Goal: Task Accomplishment & Management: Complete application form

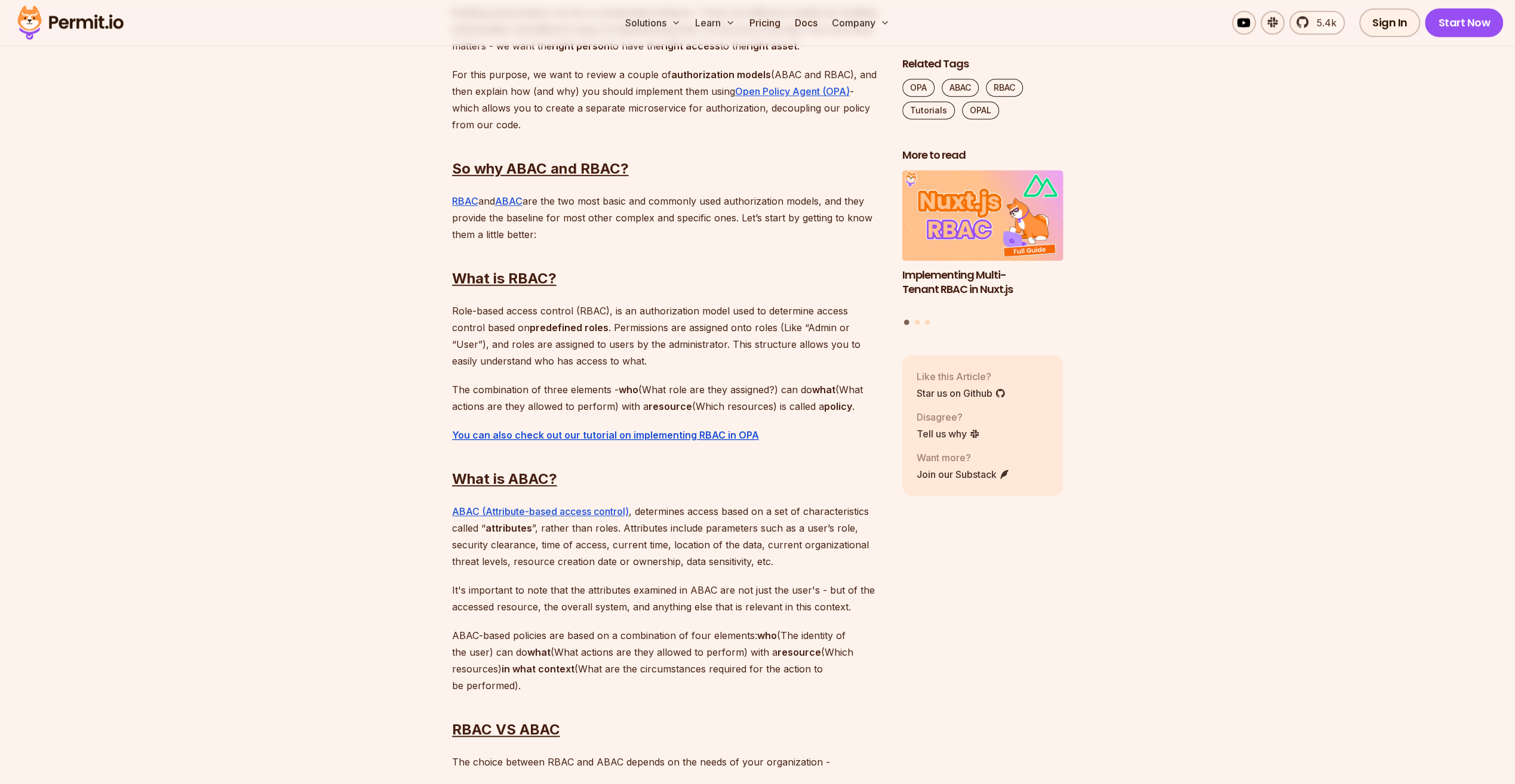
scroll to position [955, 0]
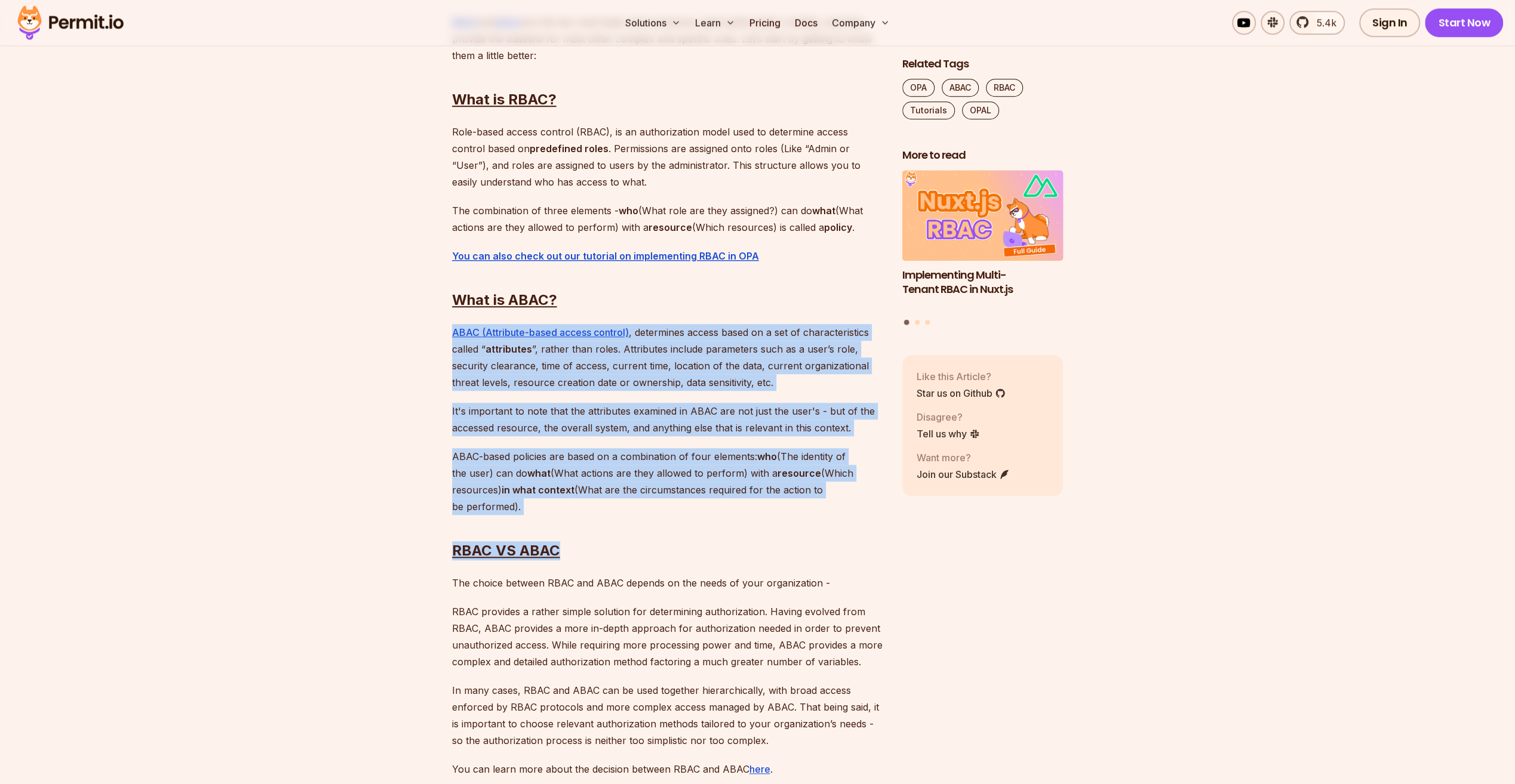
drag, startPoint x: 638, startPoint y: 296, endPoint x: 833, endPoint y: 505, distance: 285.8
drag, startPoint x: 833, startPoint y: 504, endPoint x: 705, endPoint y: 500, distance: 128.1
click at [705, 500] on h2 "RBAC VS ABAC" at bounding box center [667, 527] width 431 height 67
click at [620, 497] on p "ABAC-based policies are based on a combination of four elements: who (The ident…" at bounding box center [667, 481] width 431 height 67
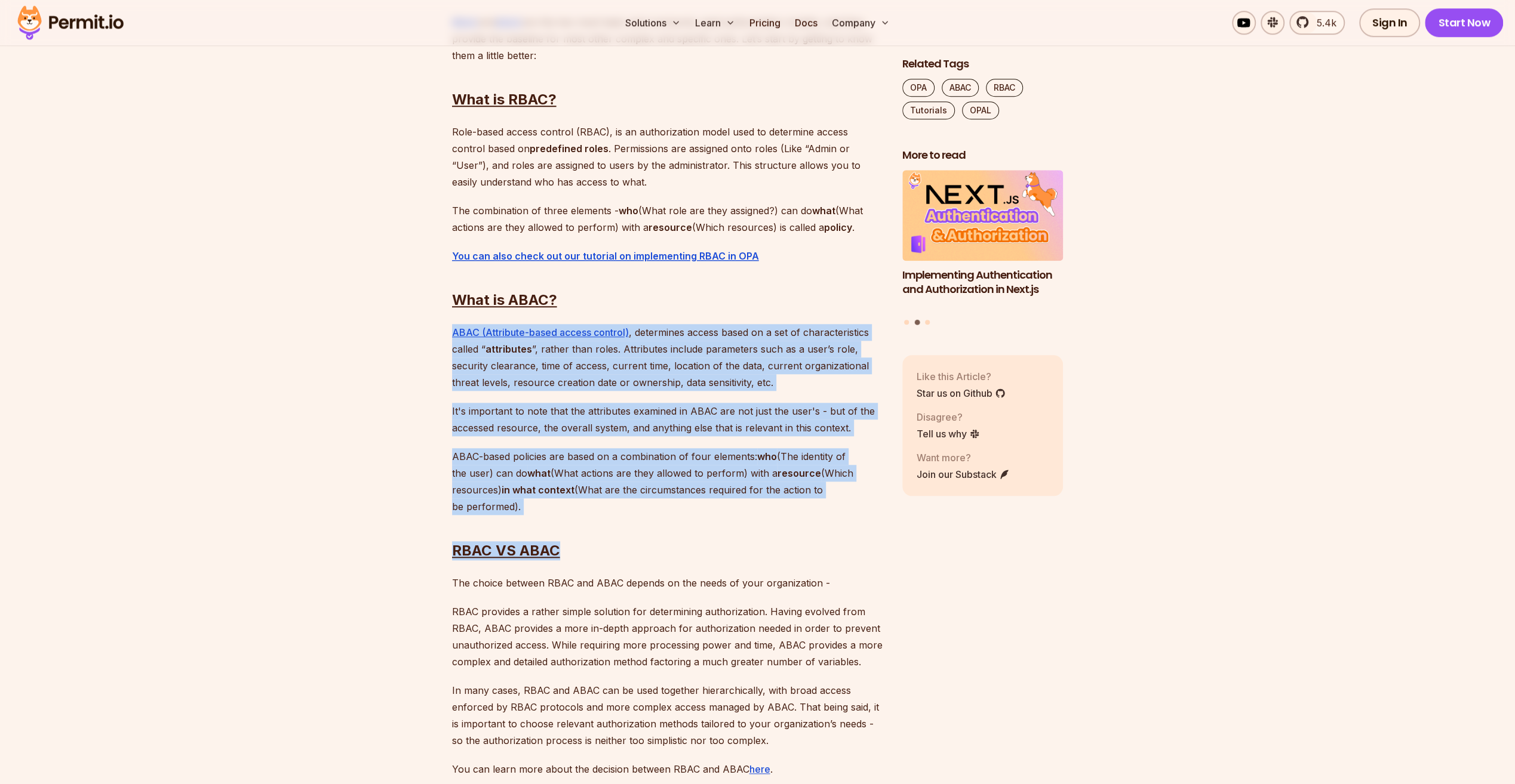
drag, startPoint x: 591, startPoint y: 509, endPoint x: 421, endPoint y: 318, distance: 255.7
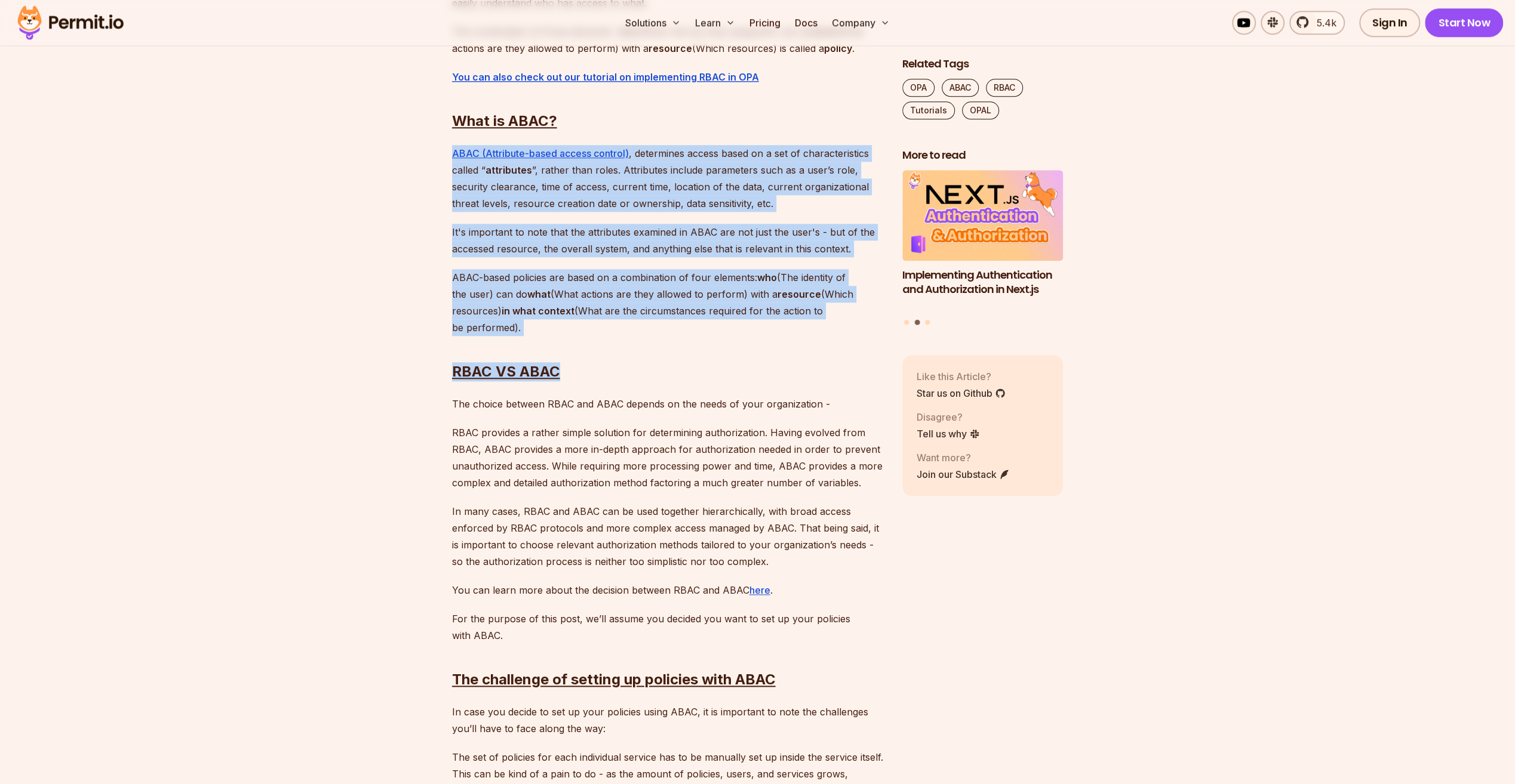
scroll to position [1313, 0]
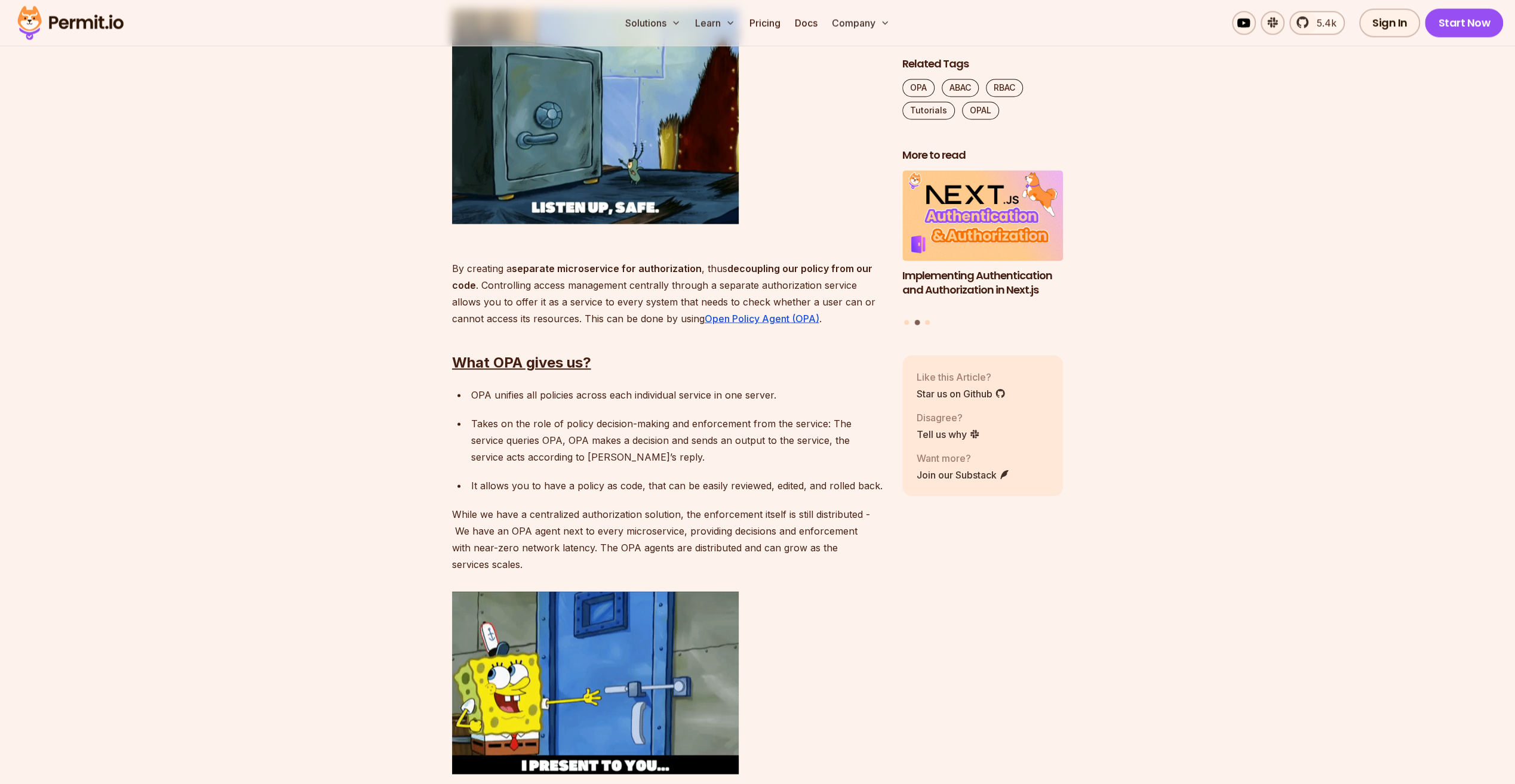
scroll to position [2090, 0]
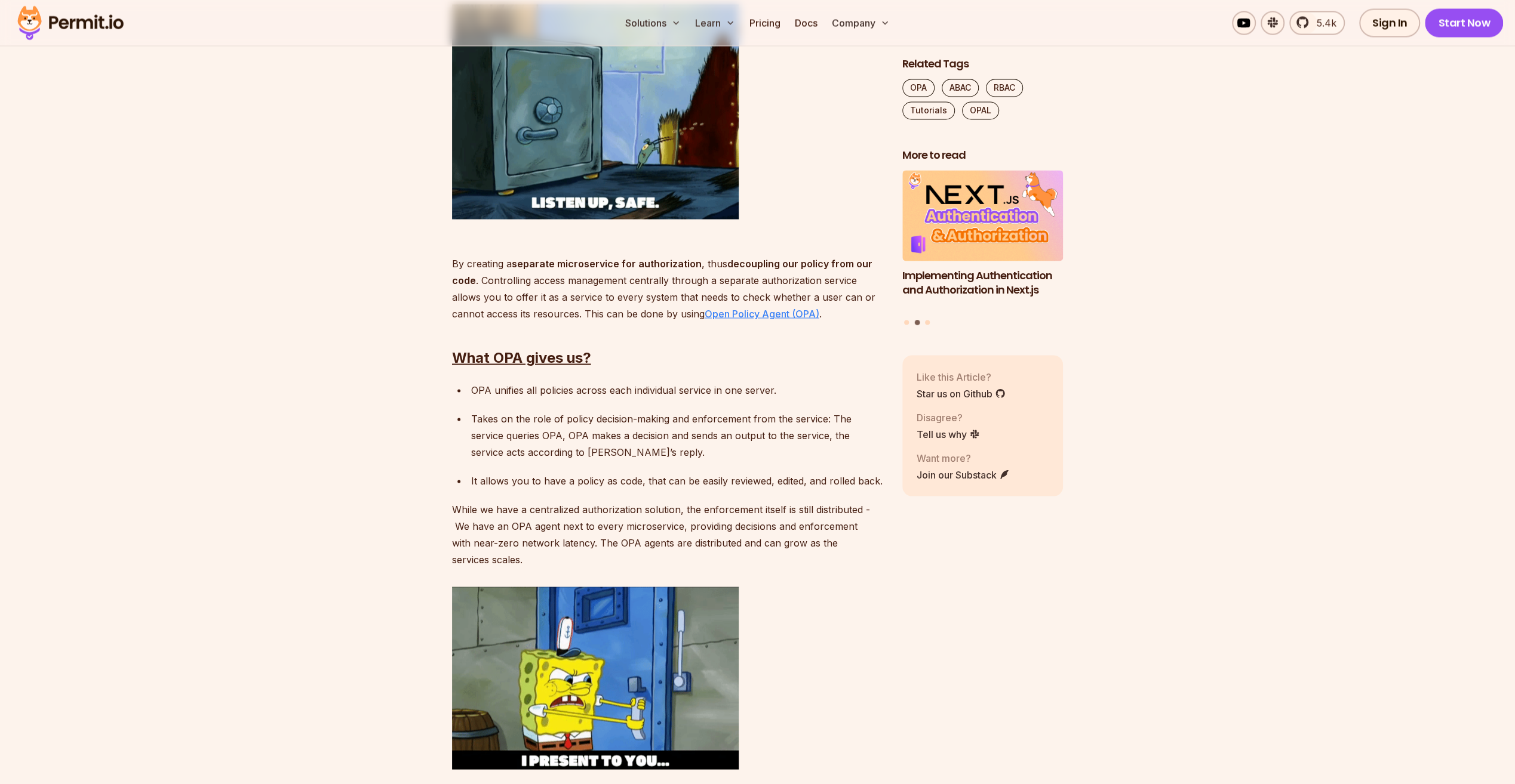
click at [745, 312] on link "Open Policy Agent (OPA)" at bounding box center [762, 314] width 114 height 12
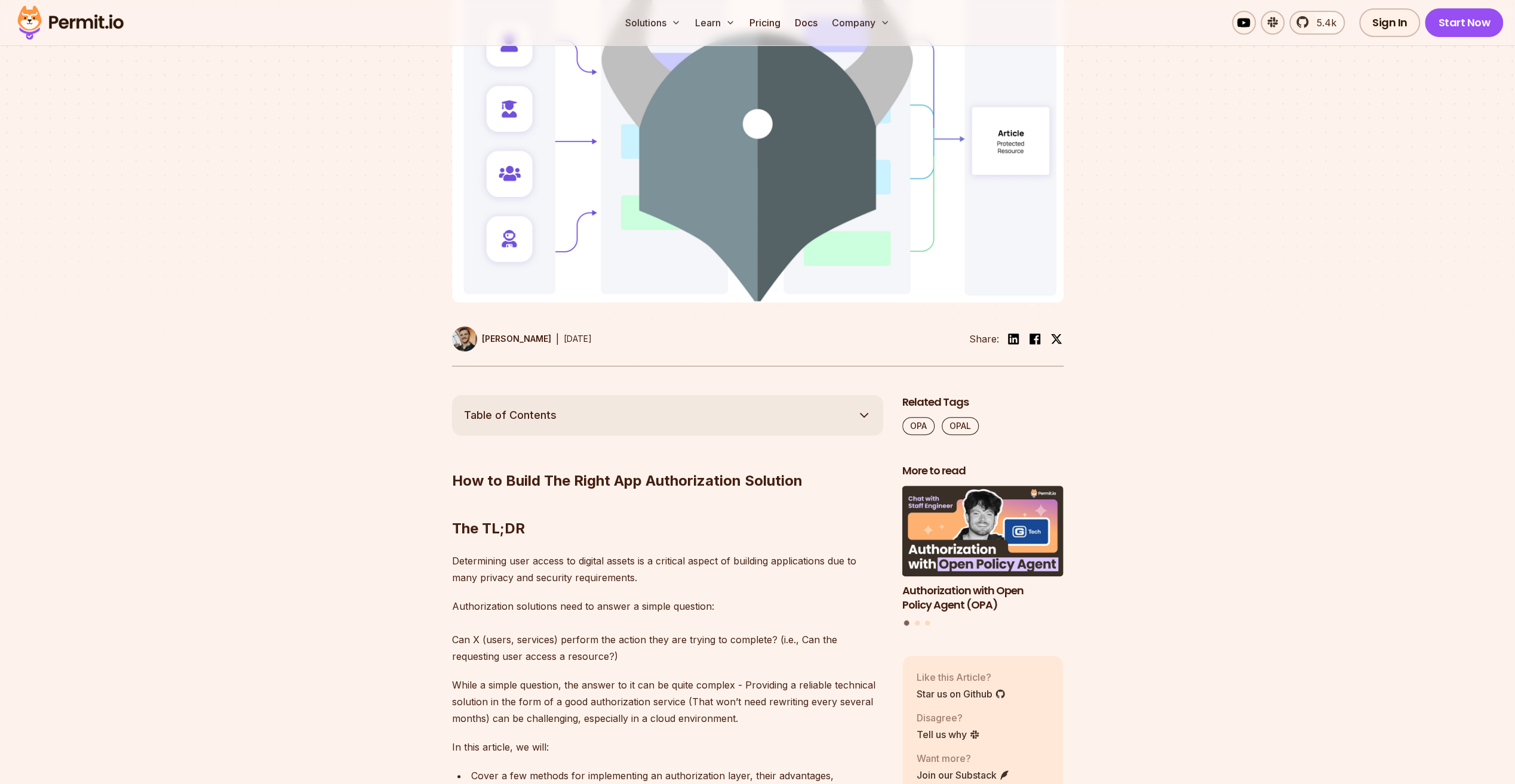
scroll to position [120, 0]
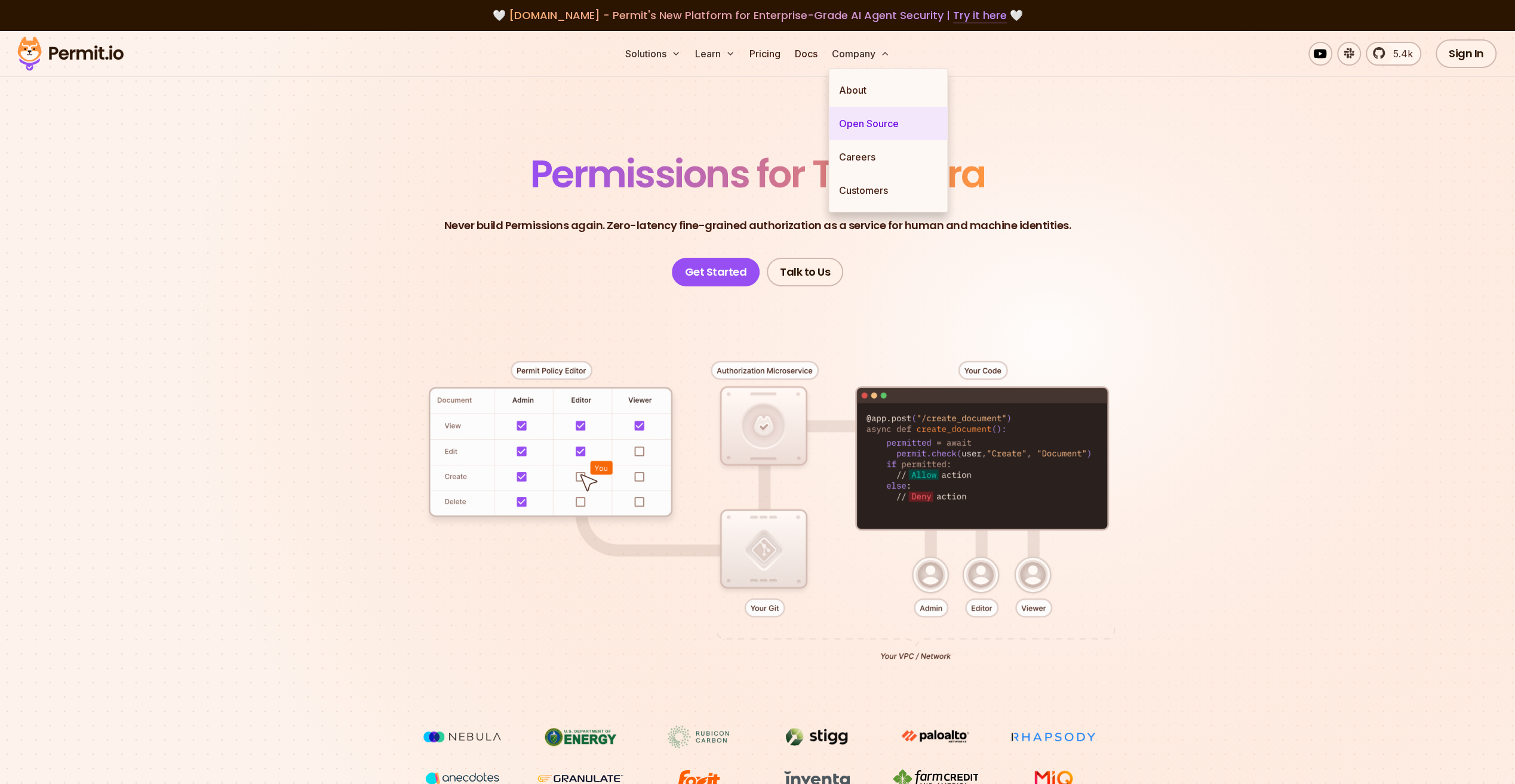
click at [873, 123] on link "Open Source" at bounding box center [888, 123] width 118 height 34
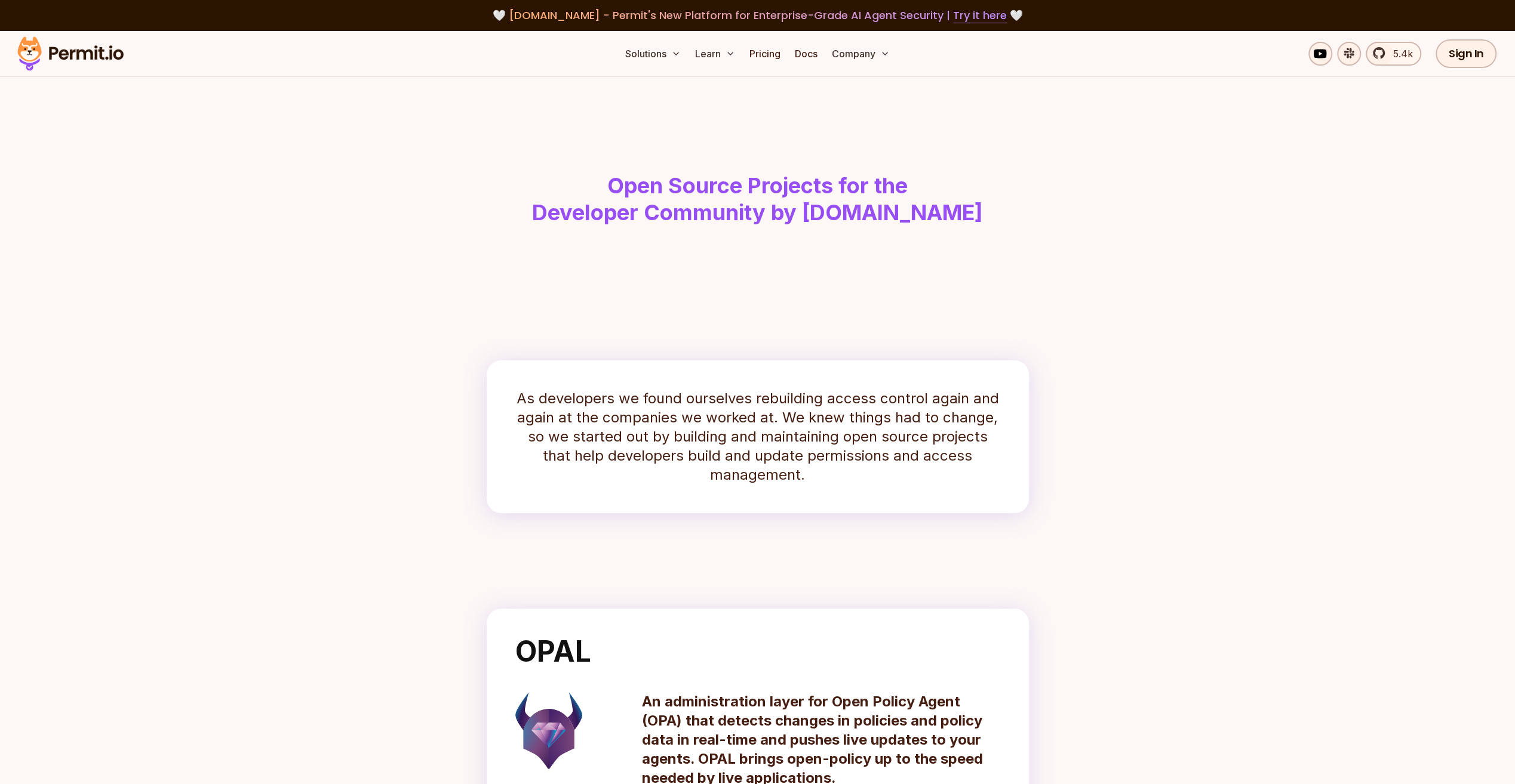
click at [70, 47] on img at bounding box center [70, 54] width 117 height 41
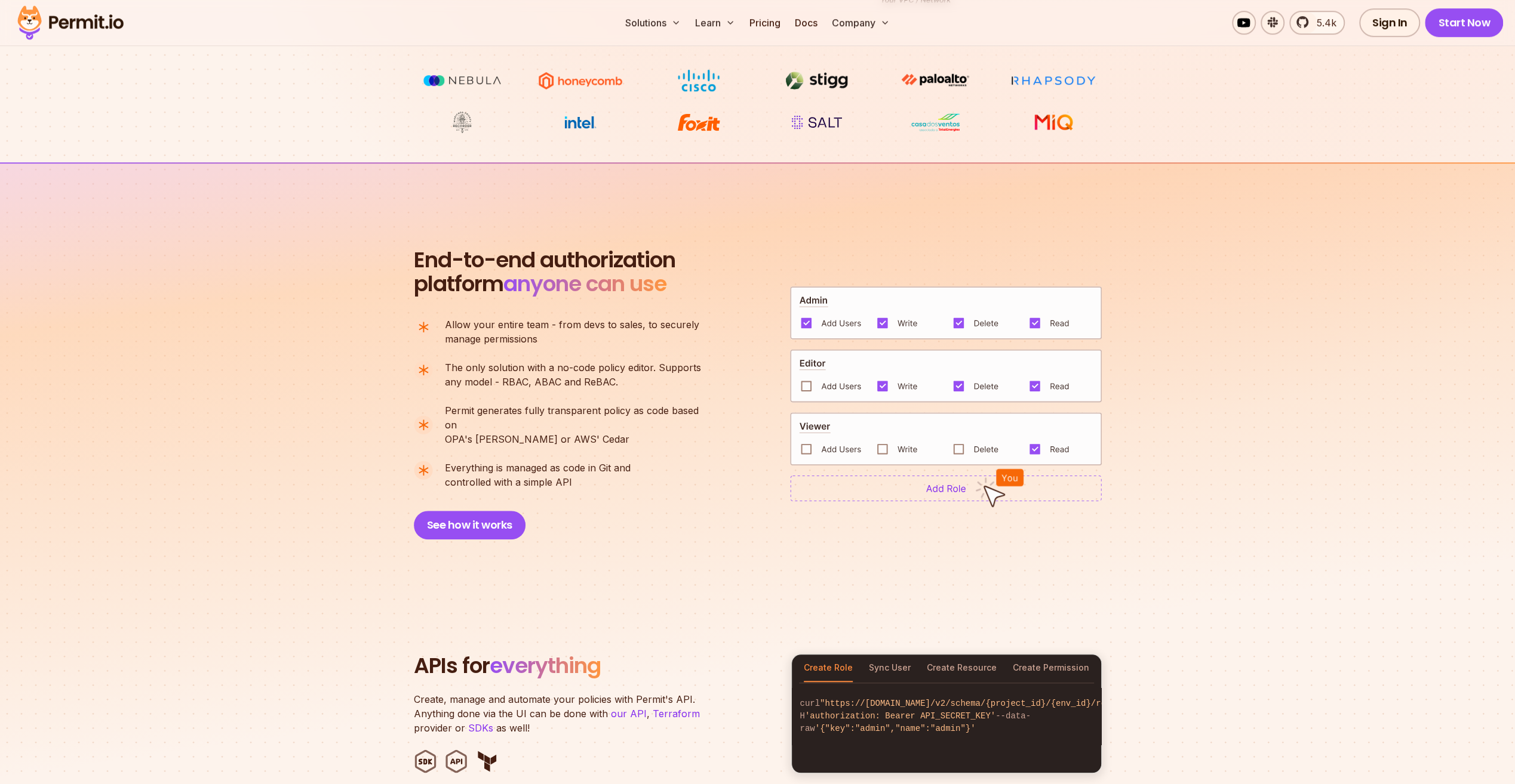
scroll to position [896, 0]
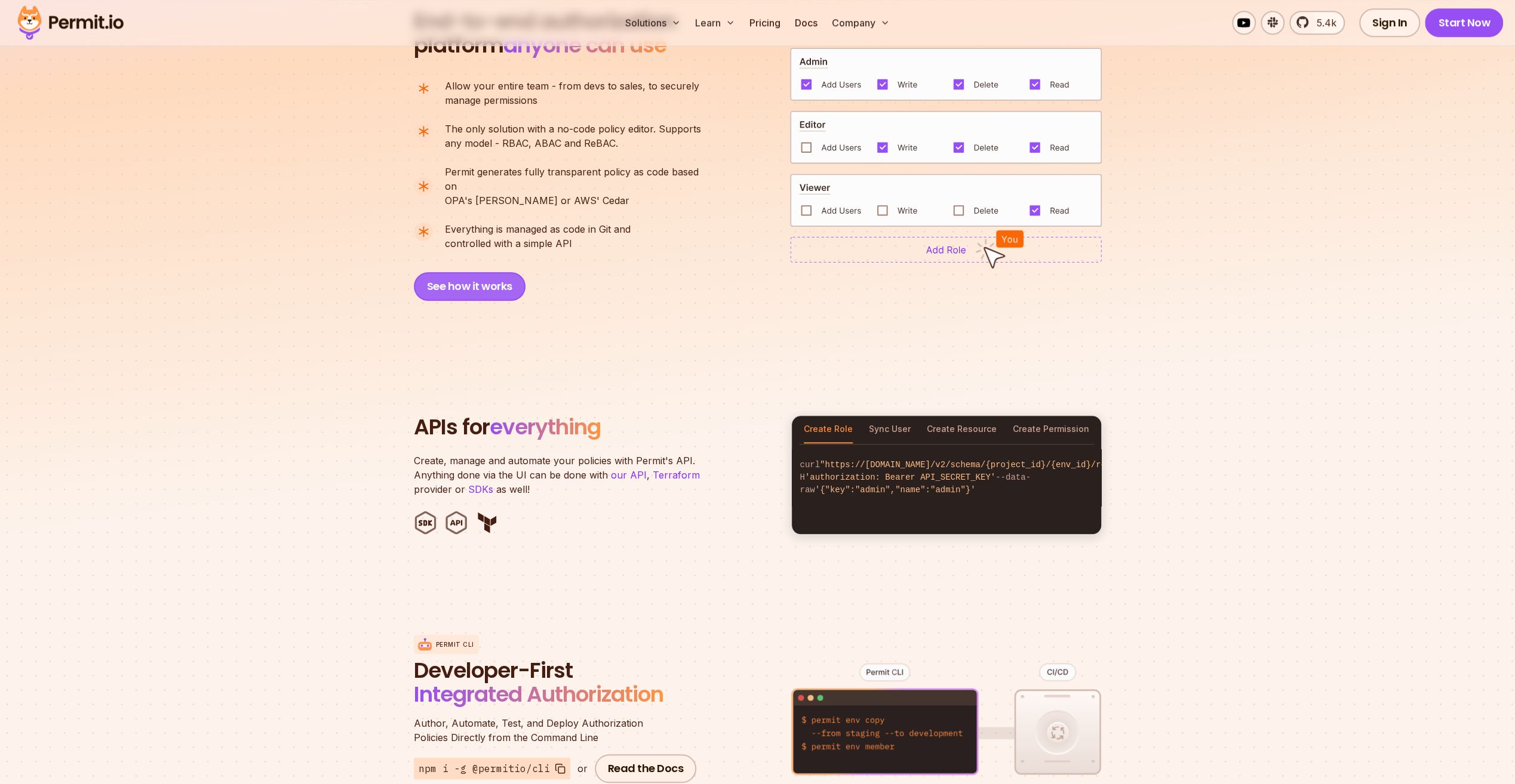
click at [479, 272] on button "See how it works" at bounding box center [470, 286] width 112 height 29
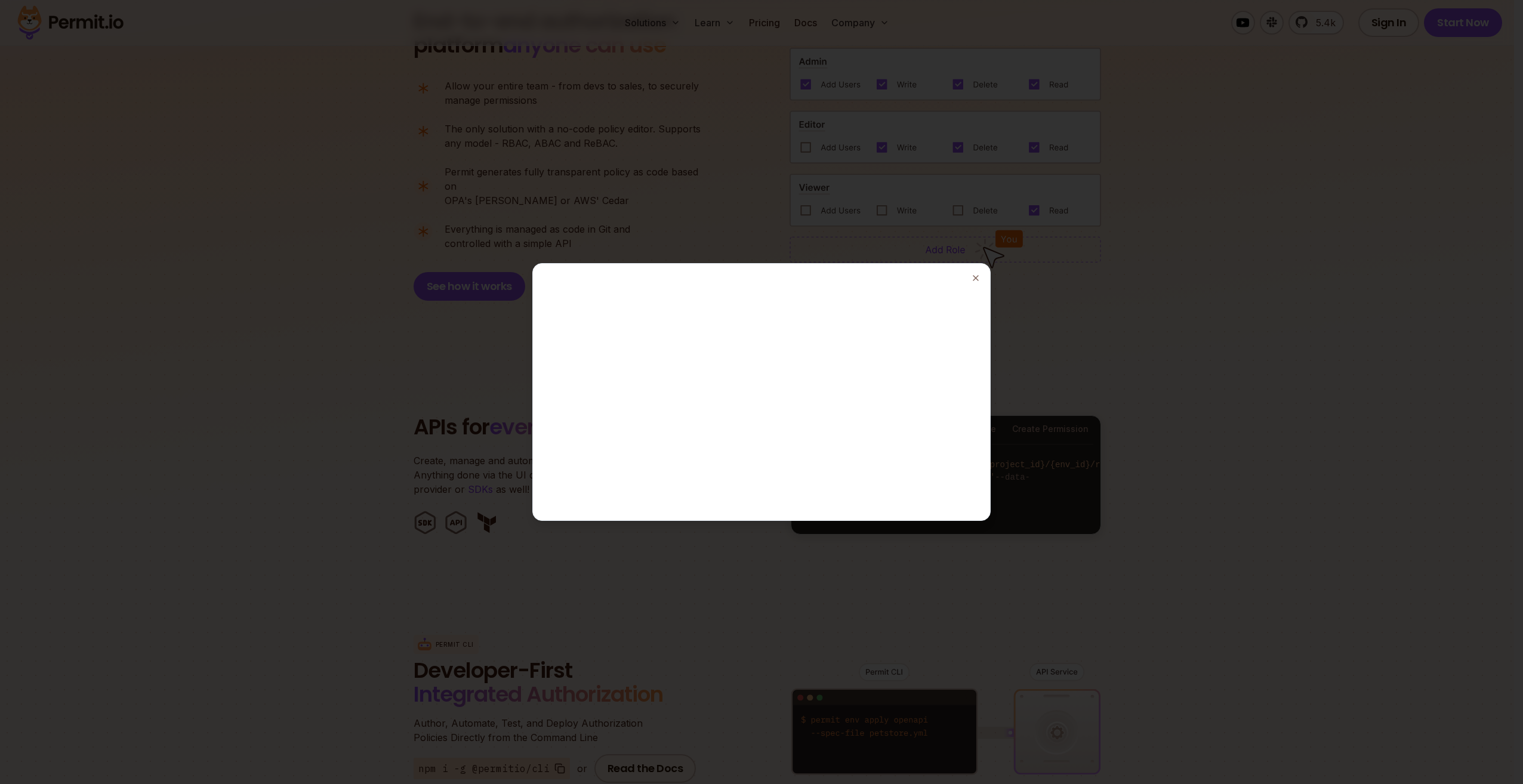
click at [1240, 385] on div at bounding box center [762, 392] width 1523 height 784
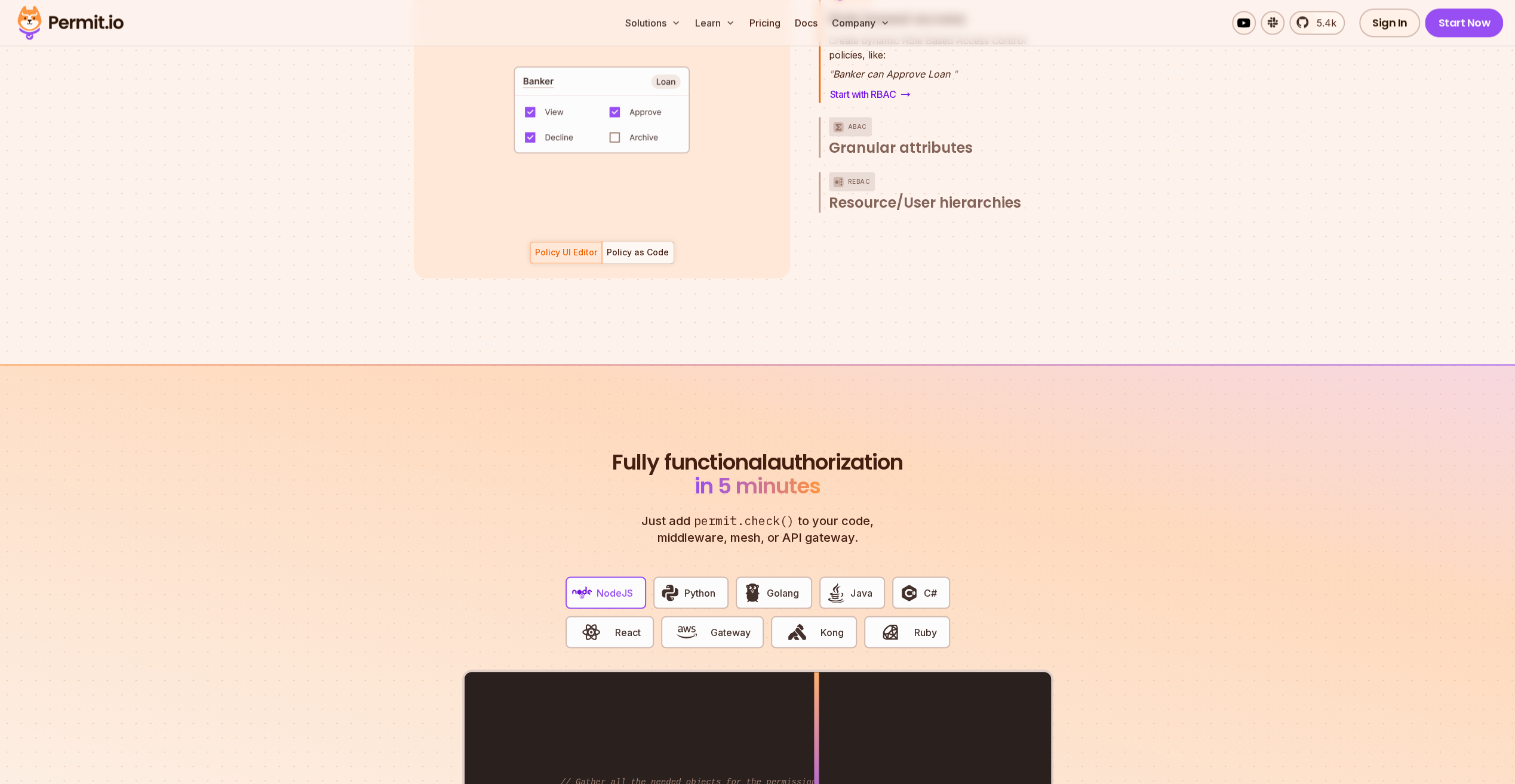
scroll to position [2030, 0]
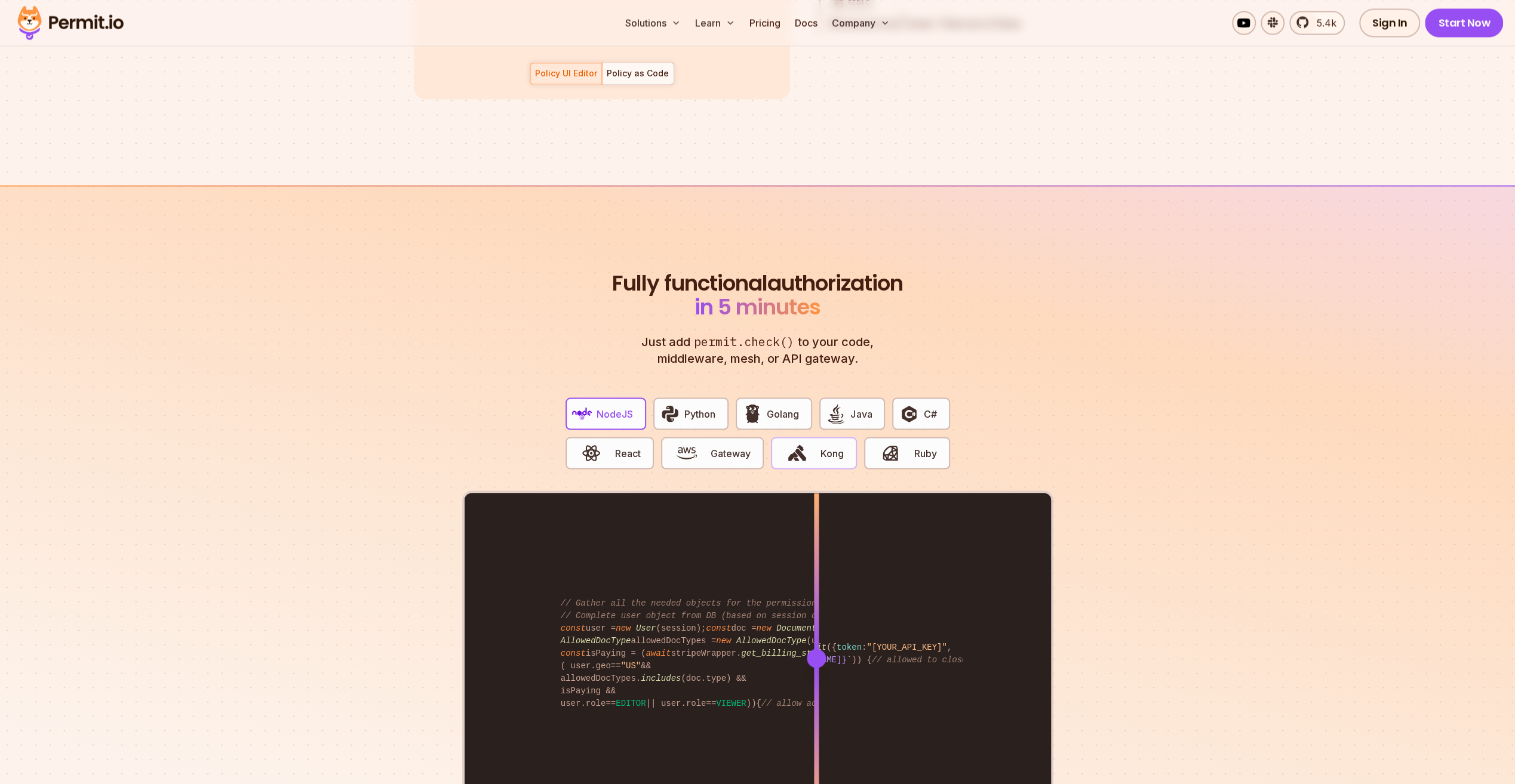
click at [811, 443] on span "button" at bounding box center [797, 452] width 40 height 20
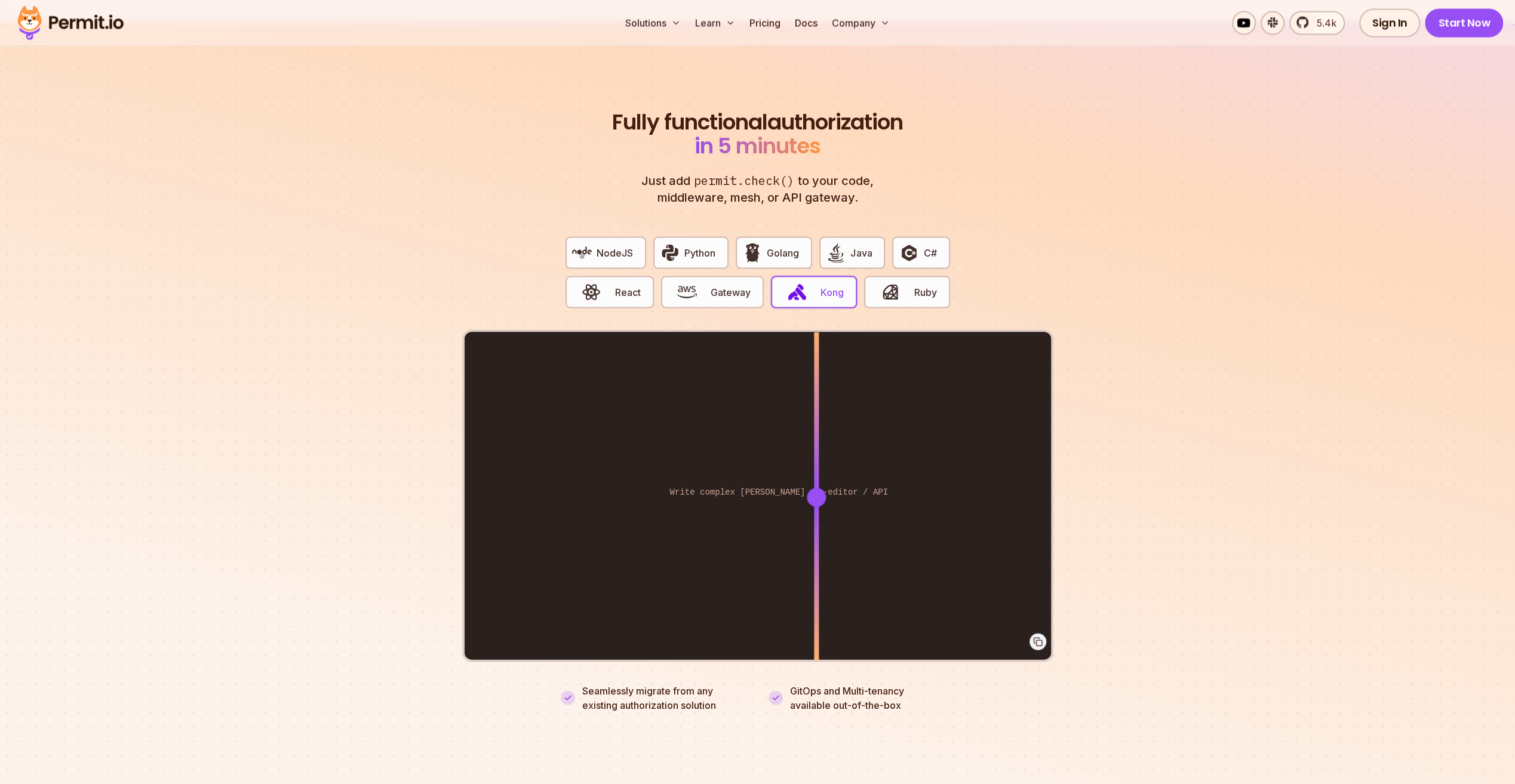
scroll to position [2208, 0]
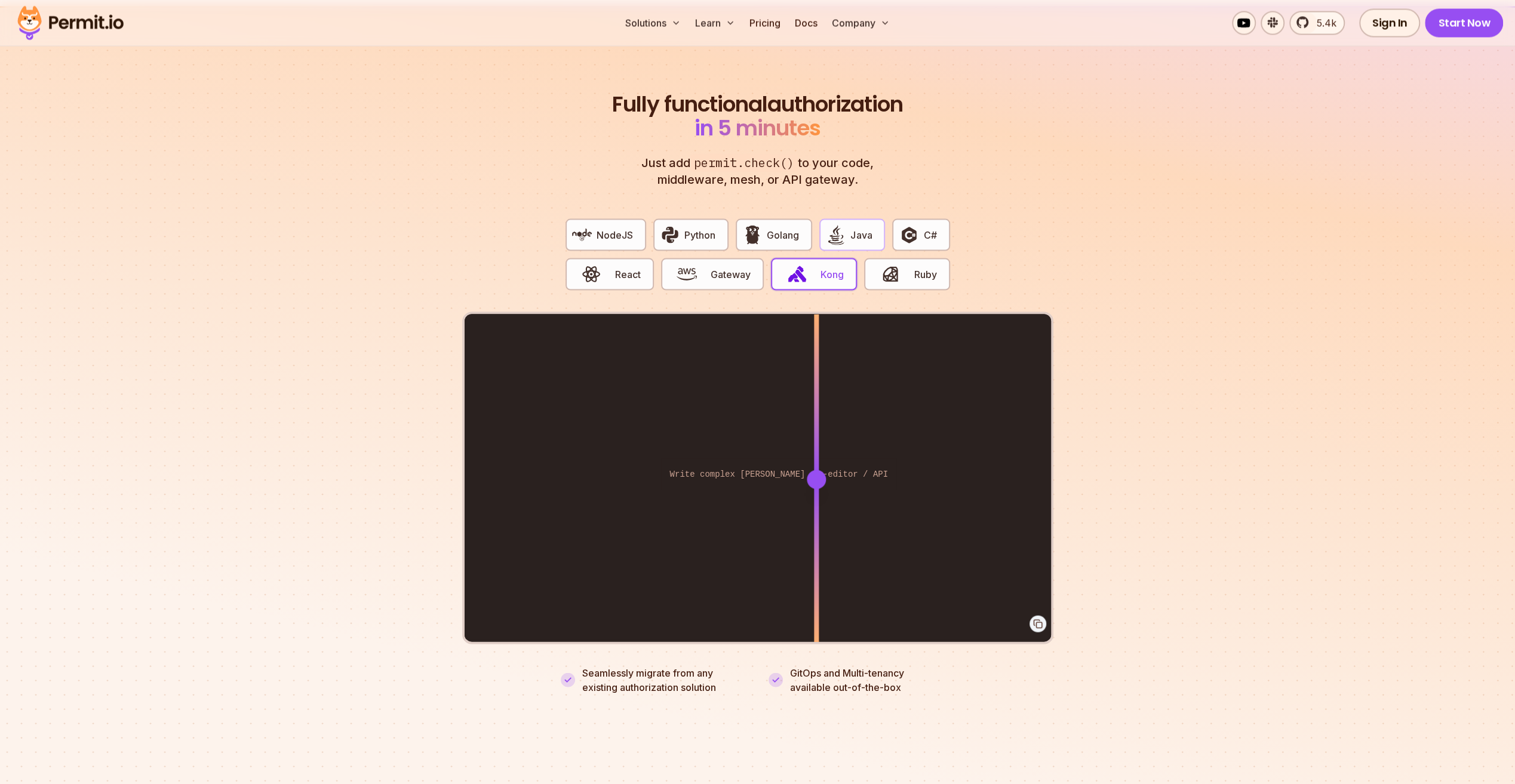
click at [860, 218] on button "Java" at bounding box center [852, 234] width 66 height 32
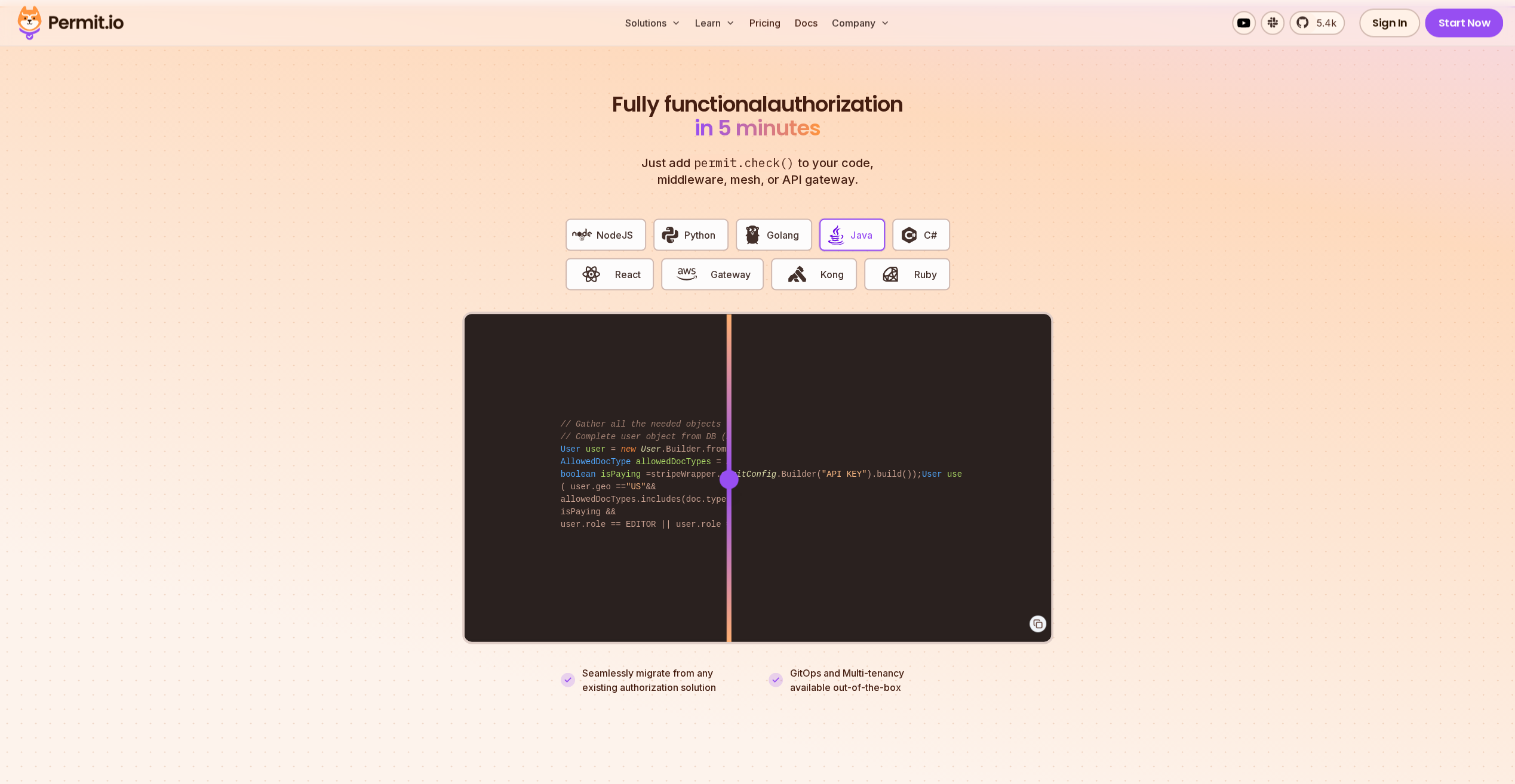
drag, startPoint x: 821, startPoint y: 468, endPoint x: 729, endPoint y: 489, distance: 94.4
click at [729, 489] on div at bounding box center [729, 478] width 5 height 329
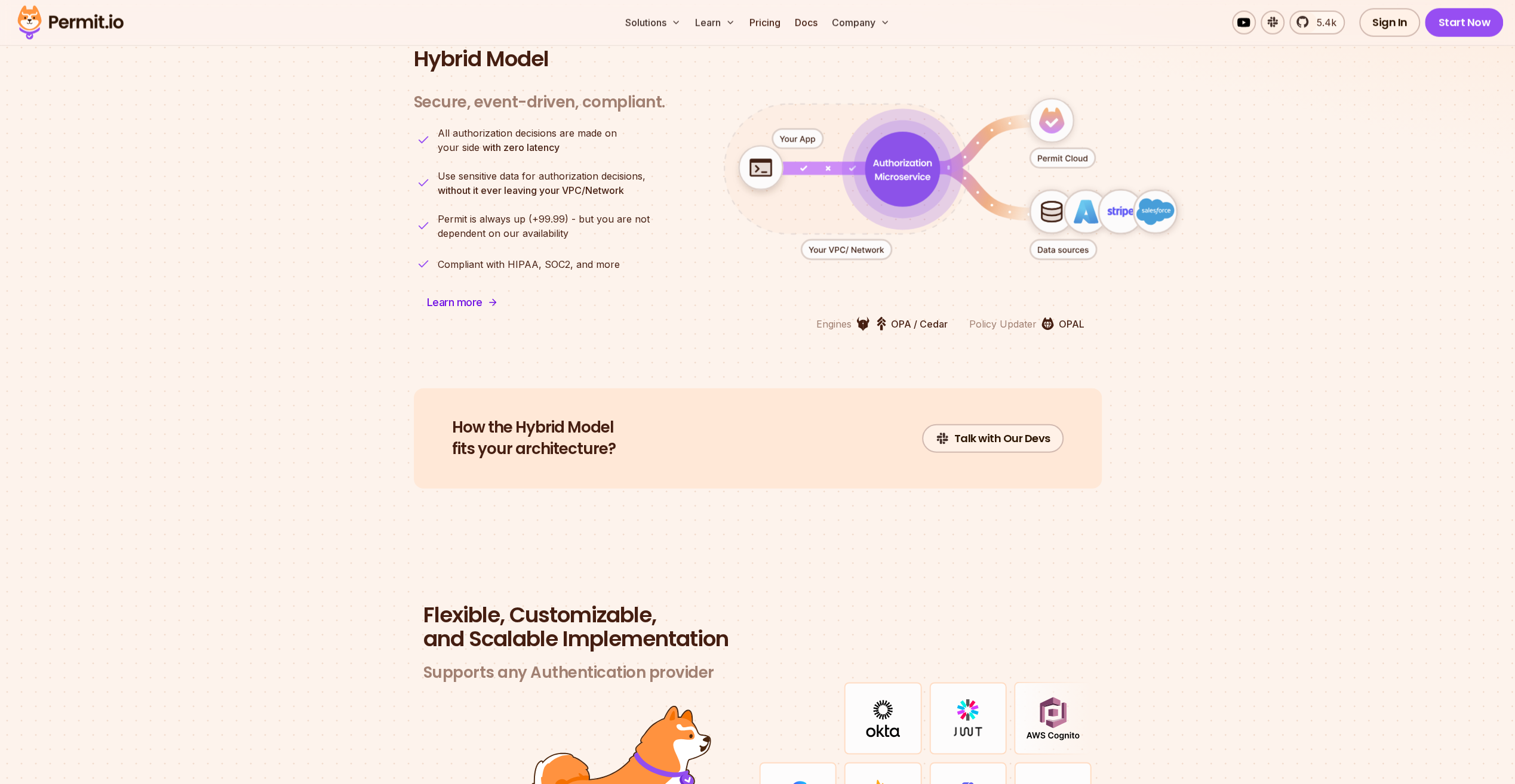
scroll to position [2865, 0]
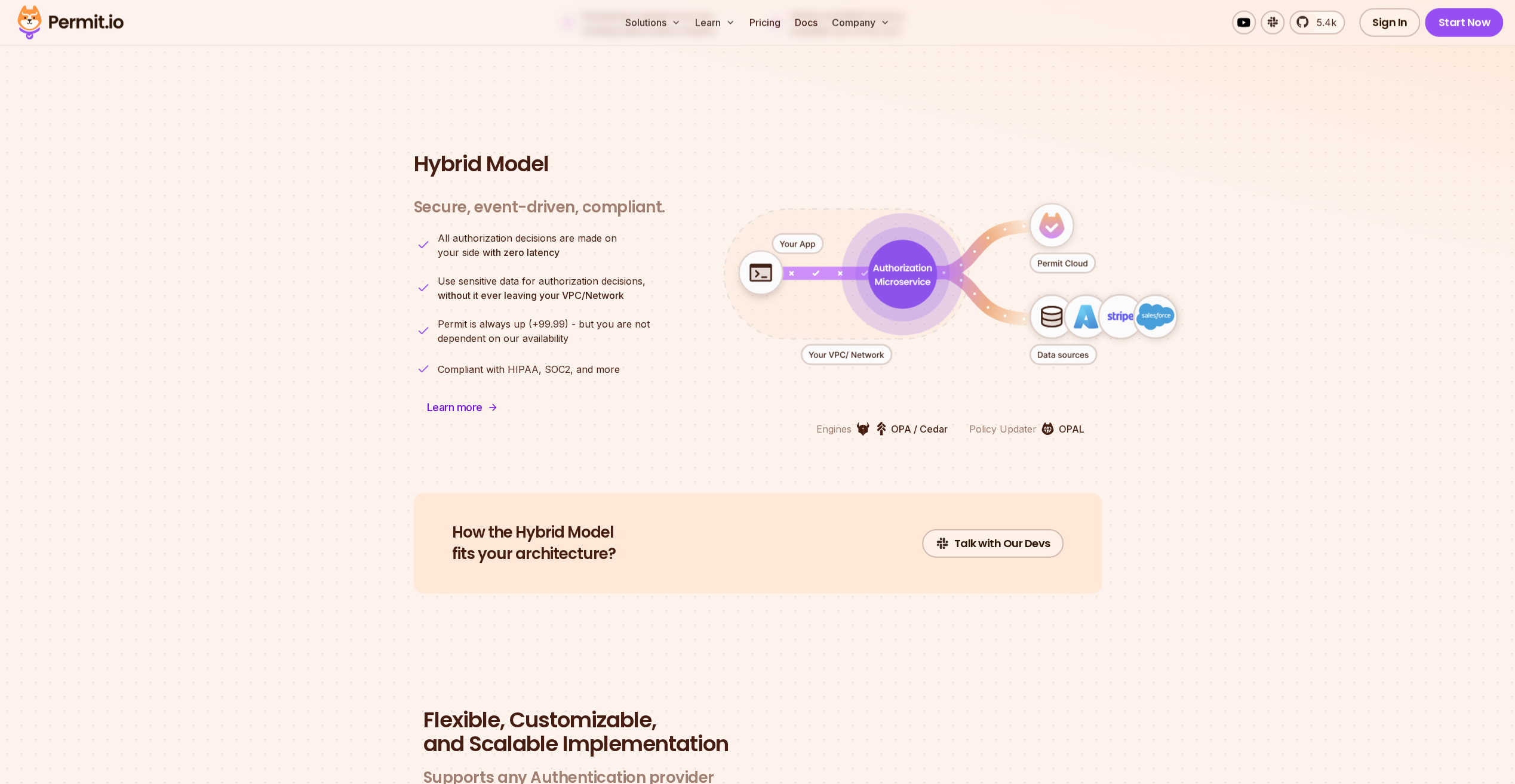
click at [847, 345] on icon "animation" at bounding box center [846, 354] width 90 height 20
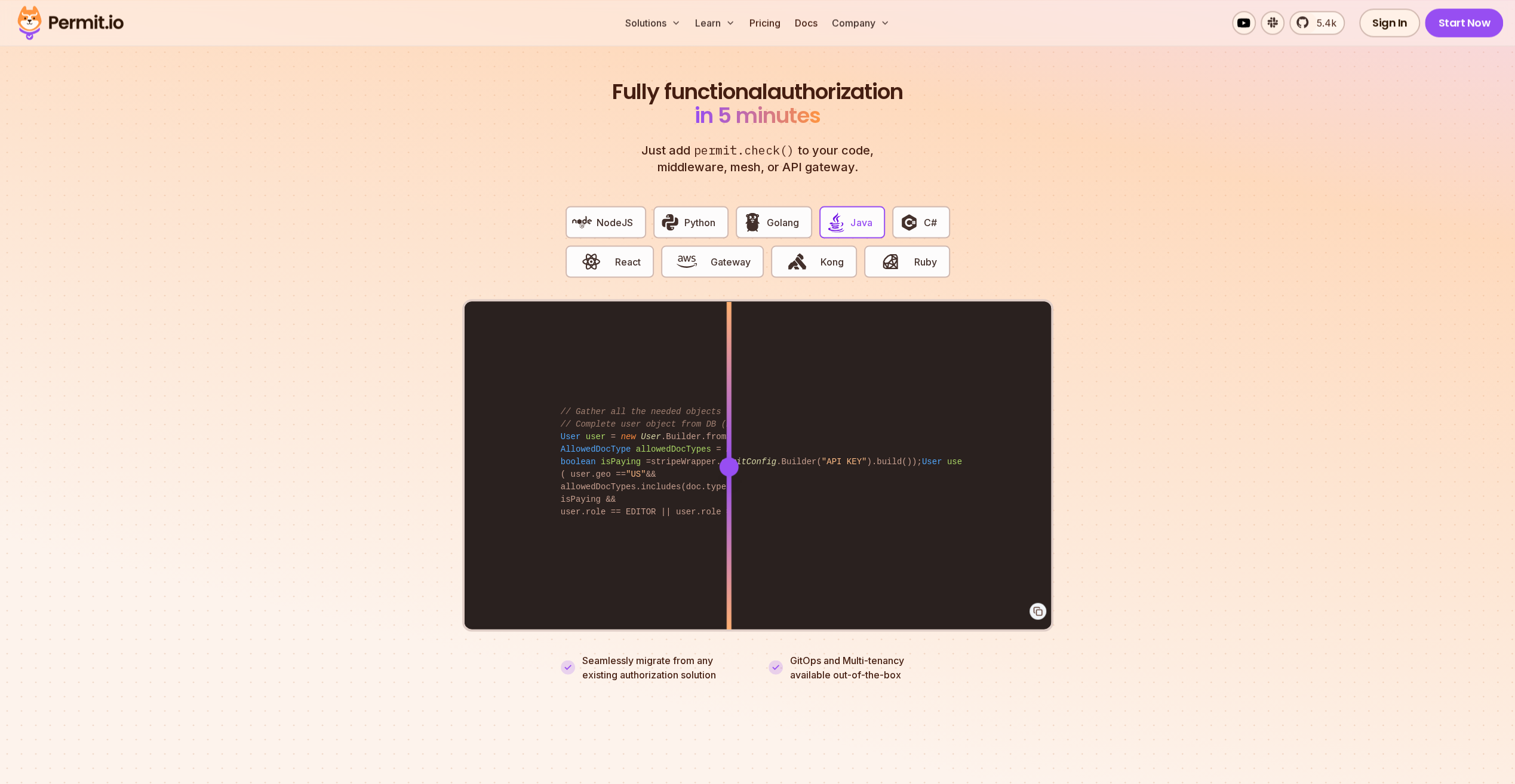
scroll to position [2208, 0]
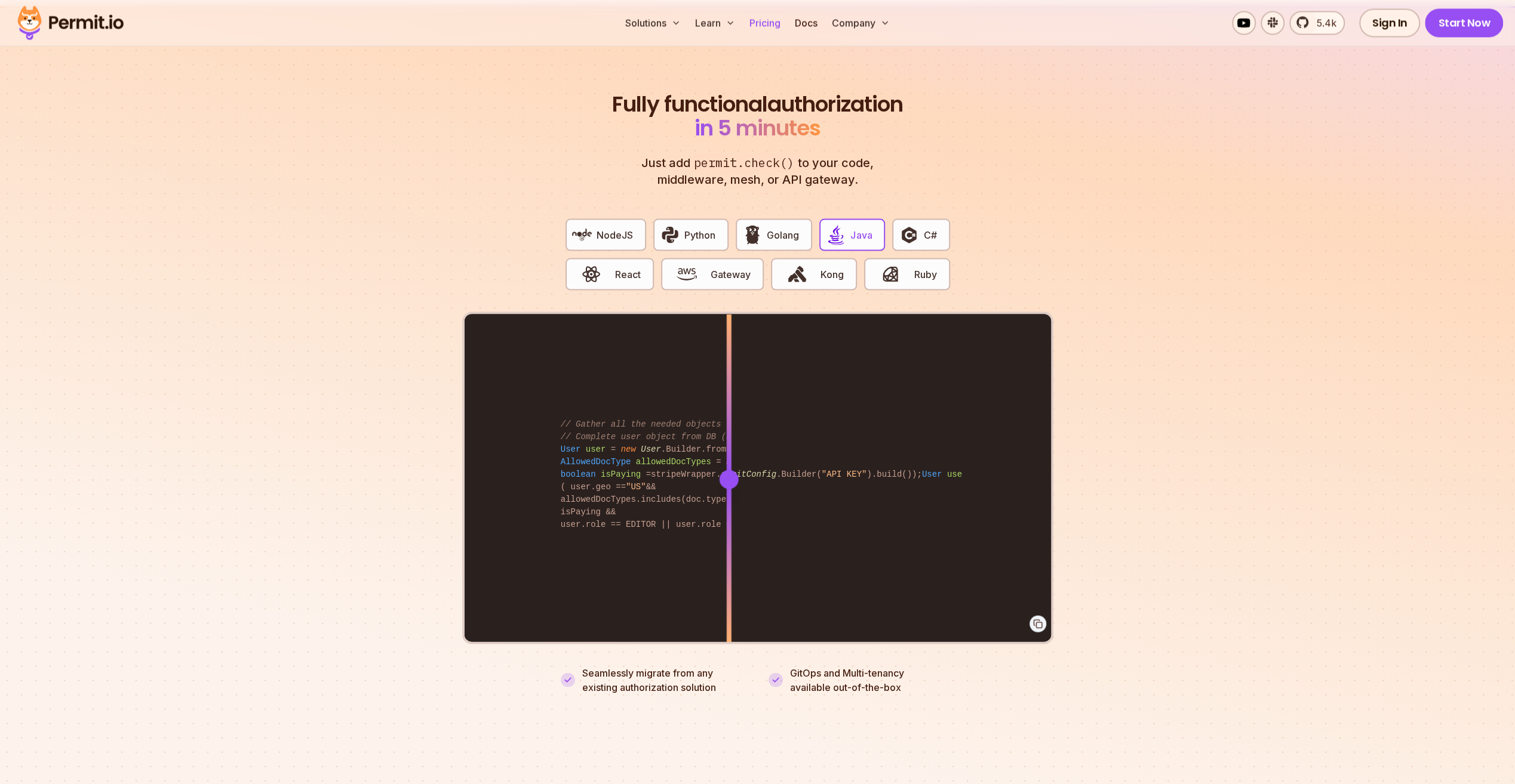
click at [769, 20] on link "Pricing" at bounding box center [764, 23] width 41 height 24
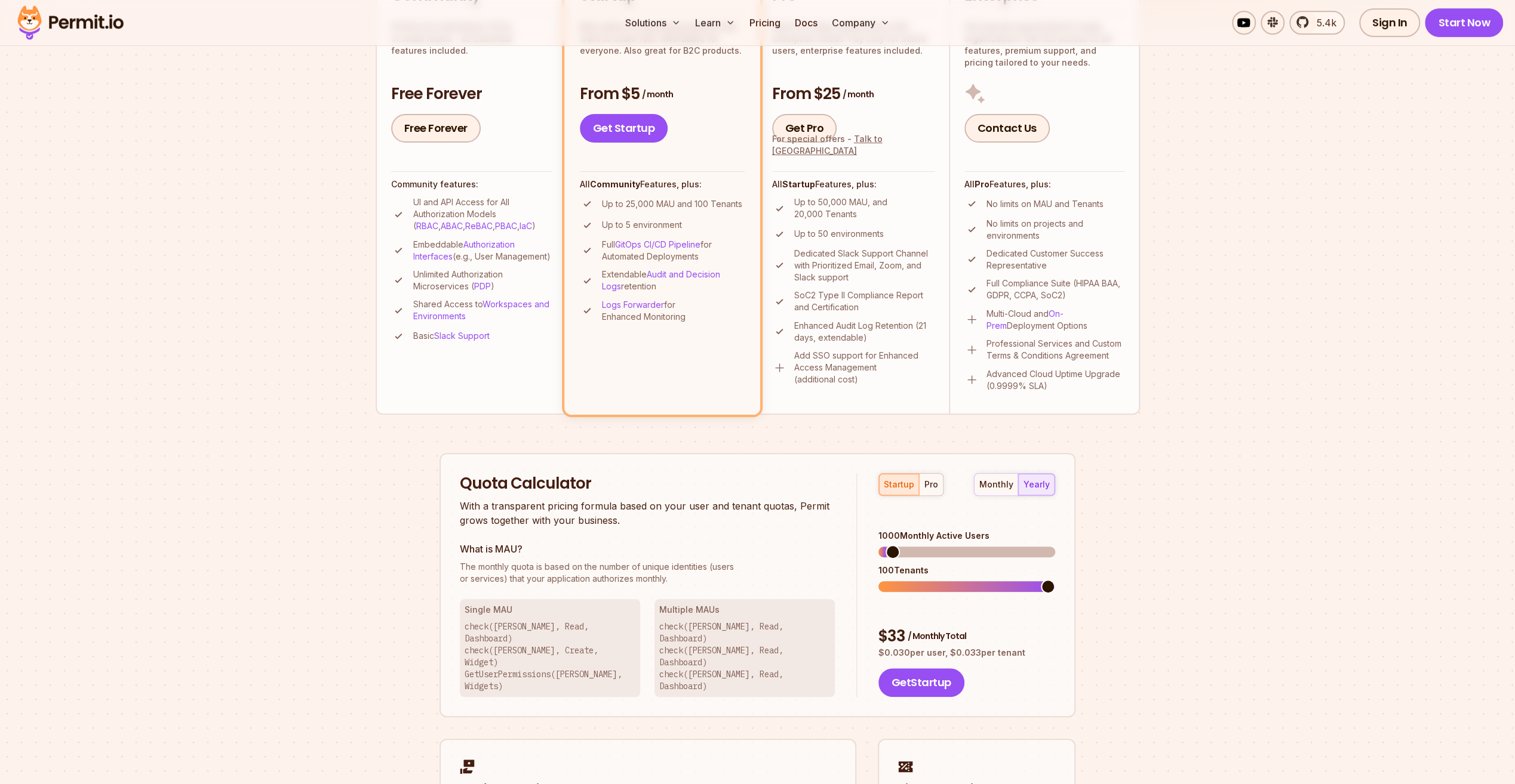
scroll to position [358, 0]
click at [879, 542] on span at bounding box center [886, 549] width 15 height 15
click at [879, 577] on span at bounding box center [886, 584] width 15 height 15
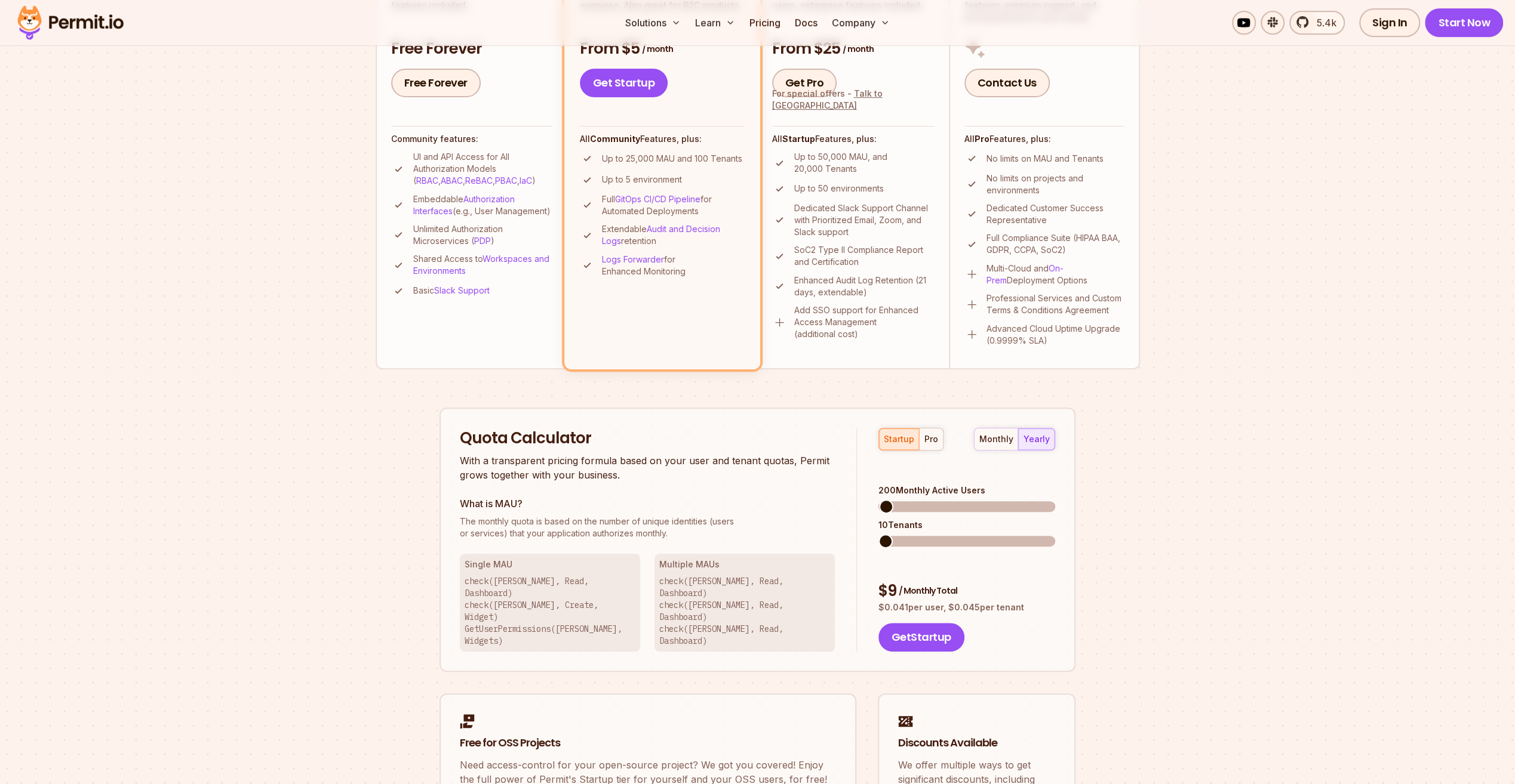
scroll to position [418, 0]
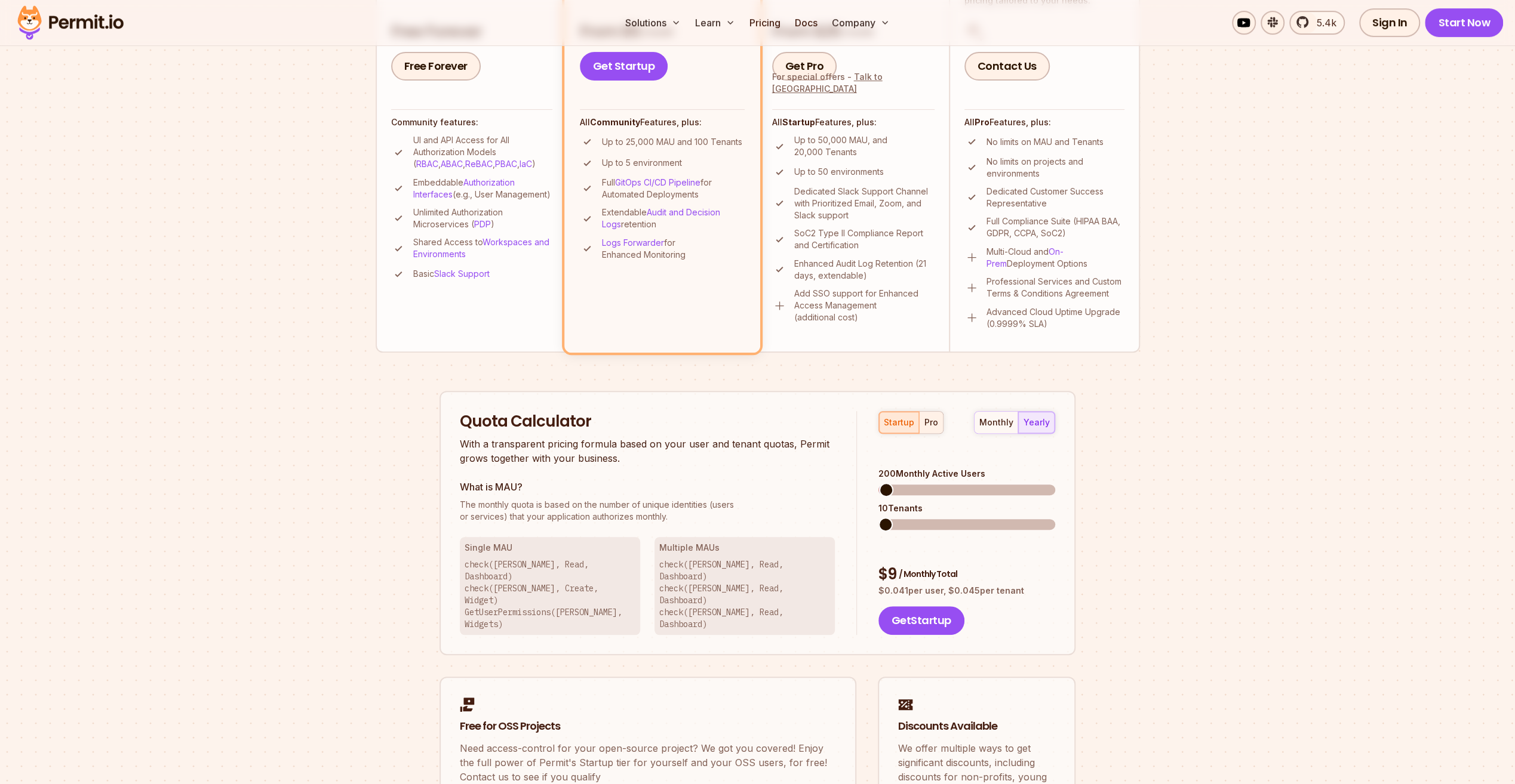
click at [931, 421] on div "pro" at bounding box center [932, 423] width 14 height 12
click at [1037, 421] on div "monthly yearly" at bounding box center [1015, 423] width 81 height 23
click at [1010, 424] on div "monthly" at bounding box center [996, 423] width 34 height 12
click at [1038, 421] on div "yearly" at bounding box center [1037, 423] width 26 height 12
click at [996, 427] on div "monthly" at bounding box center [996, 423] width 34 height 12
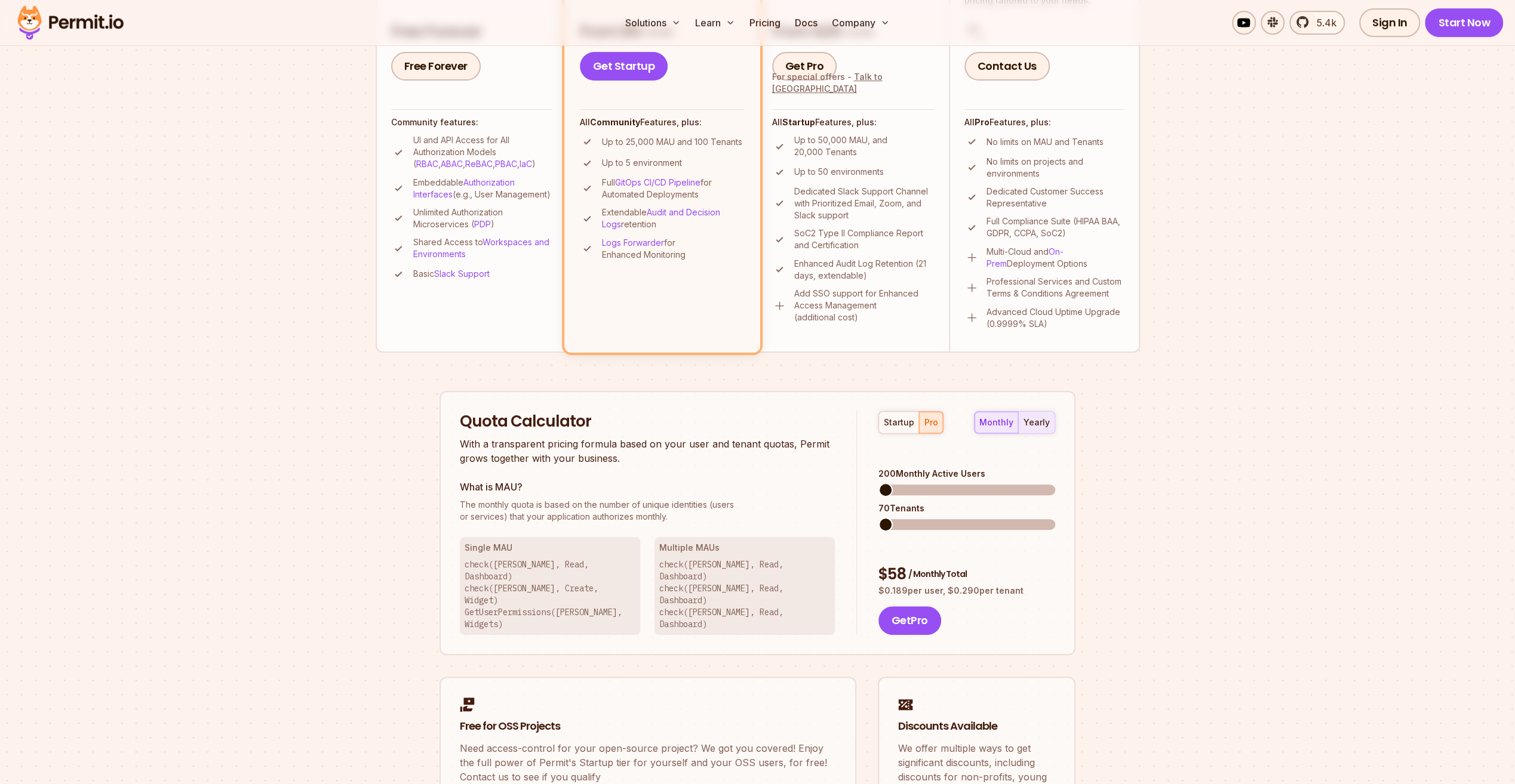
click at [1038, 421] on div "yearly" at bounding box center [1037, 423] width 26 height 12
click at [909, 425] on div "startup" at bounding box center [899, 423] width 30 height 12
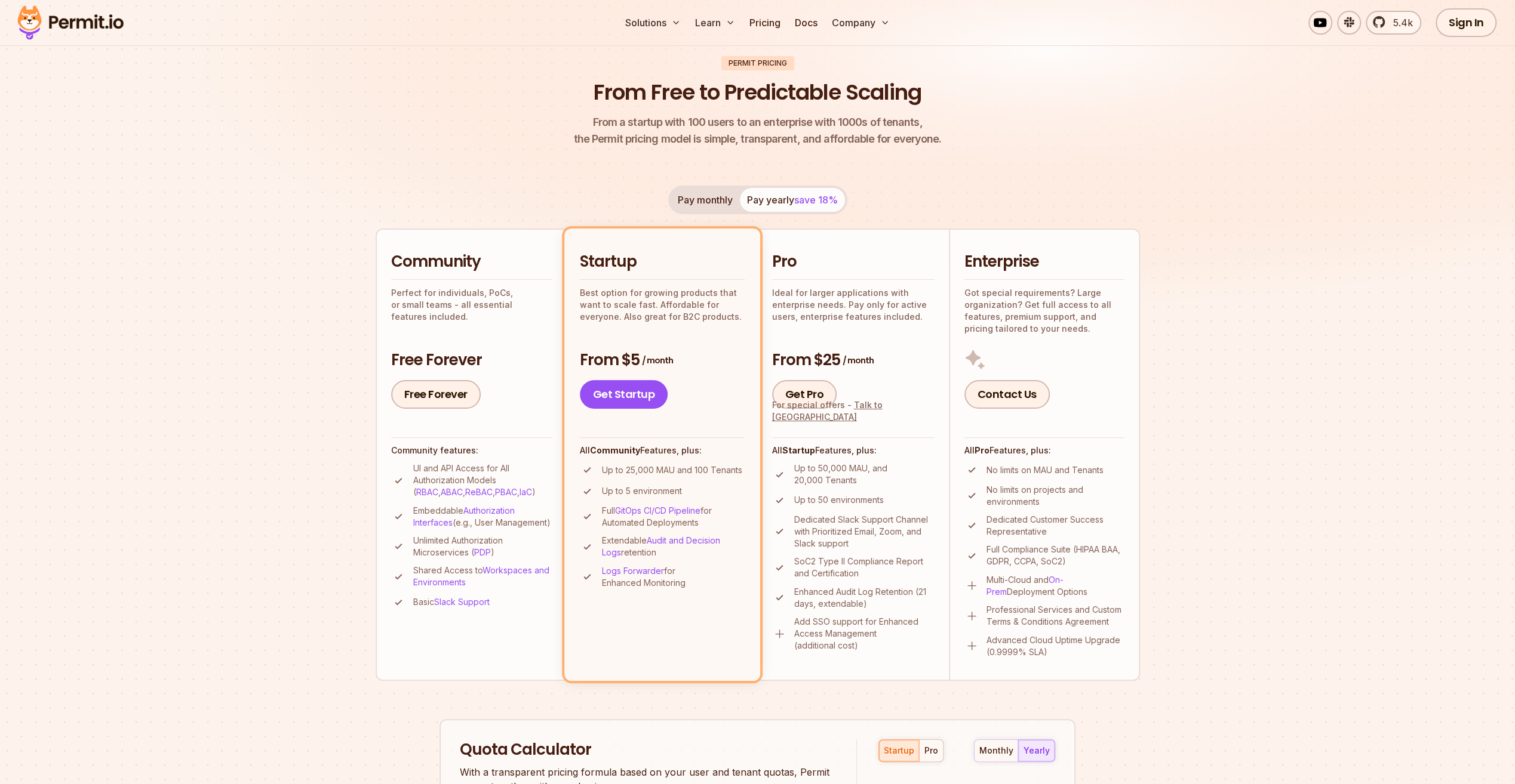
scroll to position [0, 0]
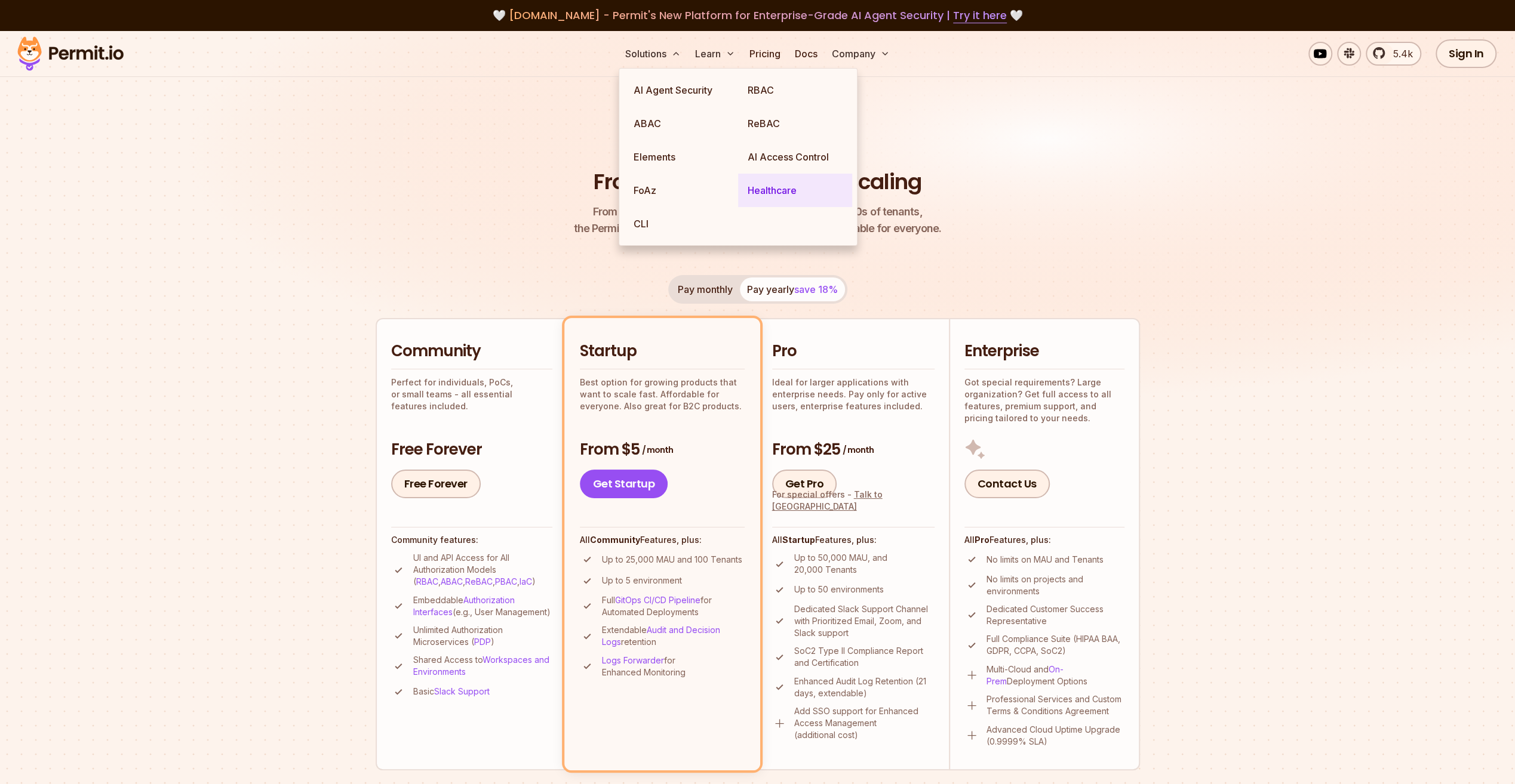
click at [779, 190] on link "Healthcare" at bounding box center [796, 191] width 114 height 34
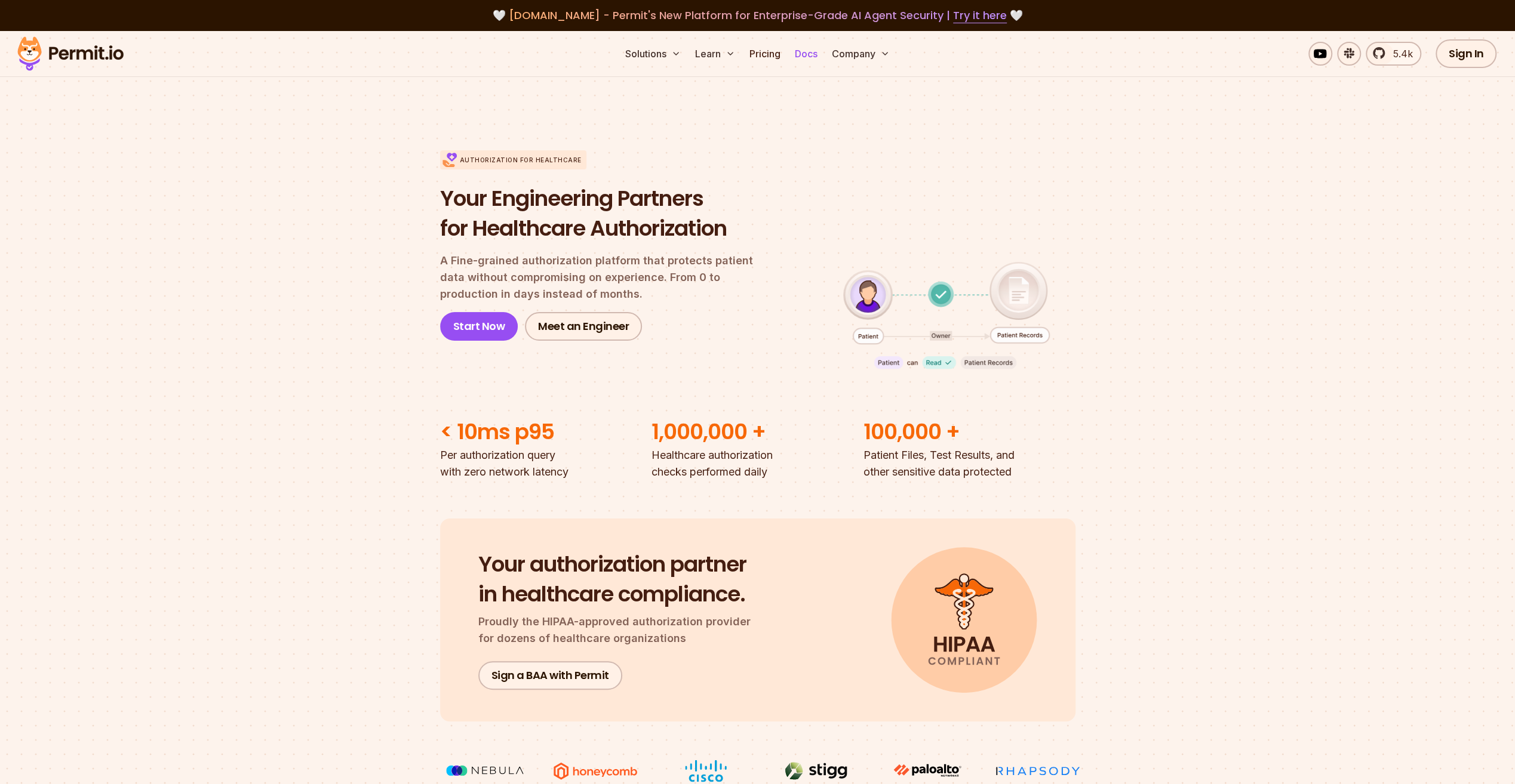
click at [802, 53] on link "Docs" at bounding box center [806, 54] width 32 height 24
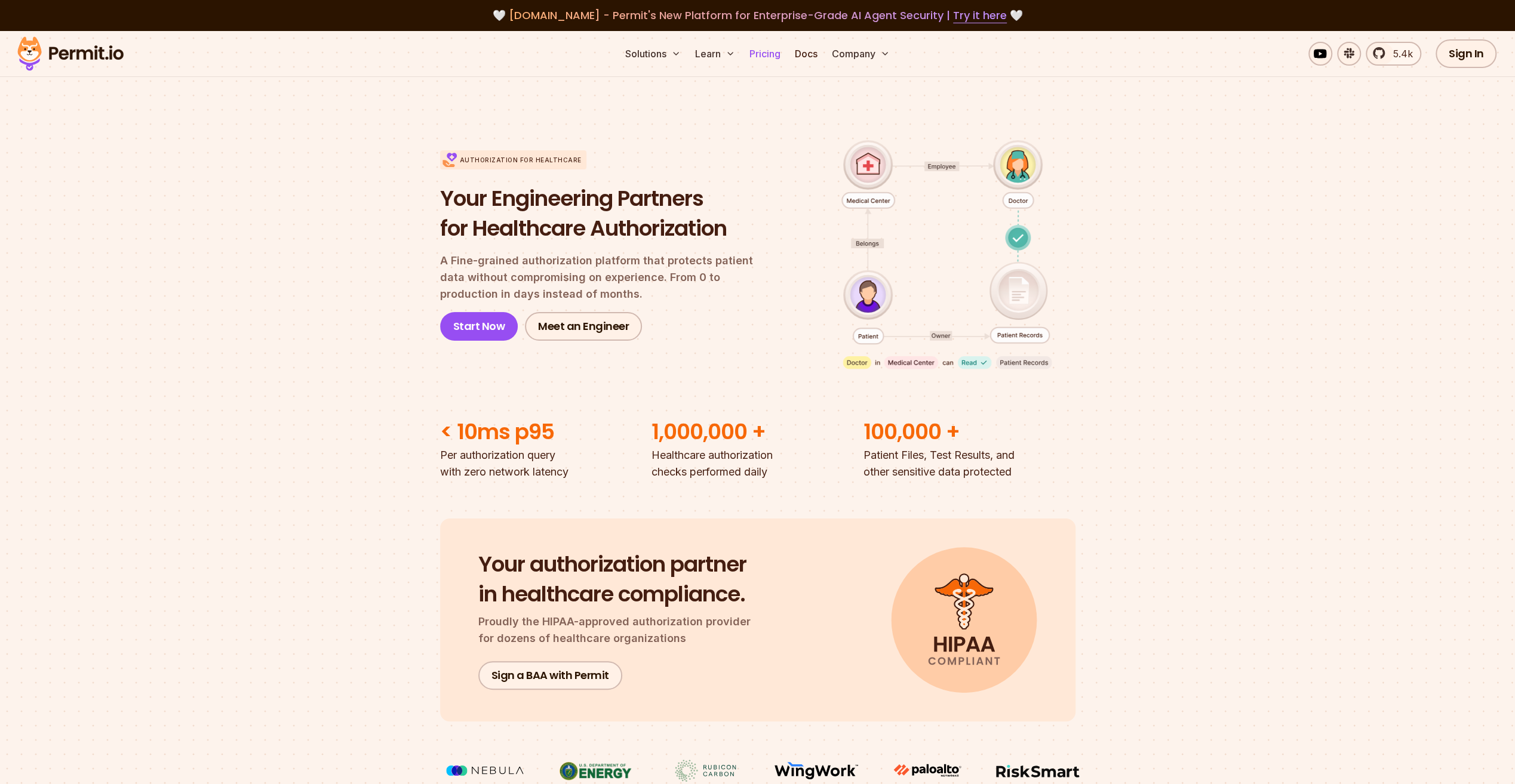
click at [767, 55] on link "Pricing" at bounding box center [764, 54] width 41 height 24
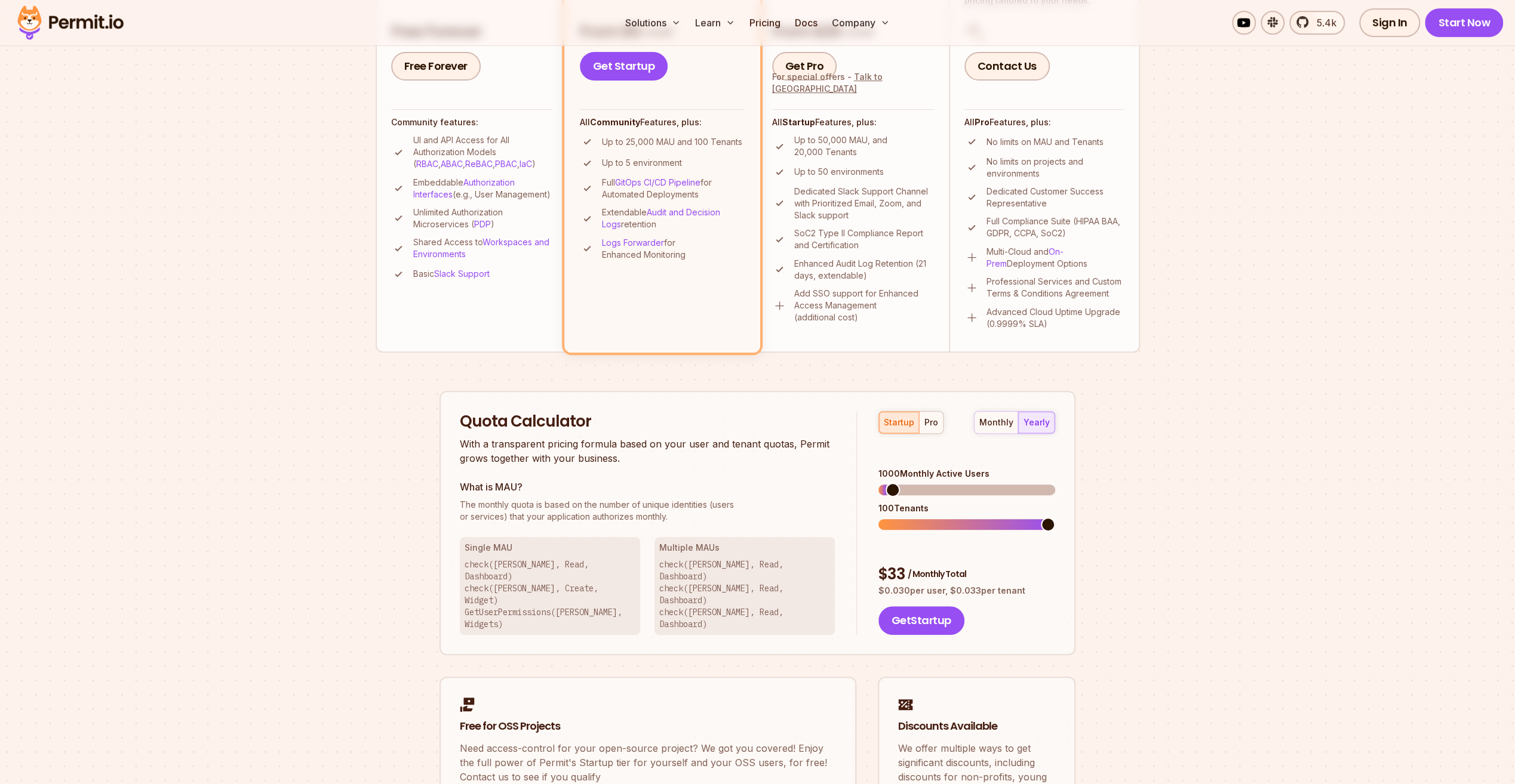
scroll to position [537, 0]
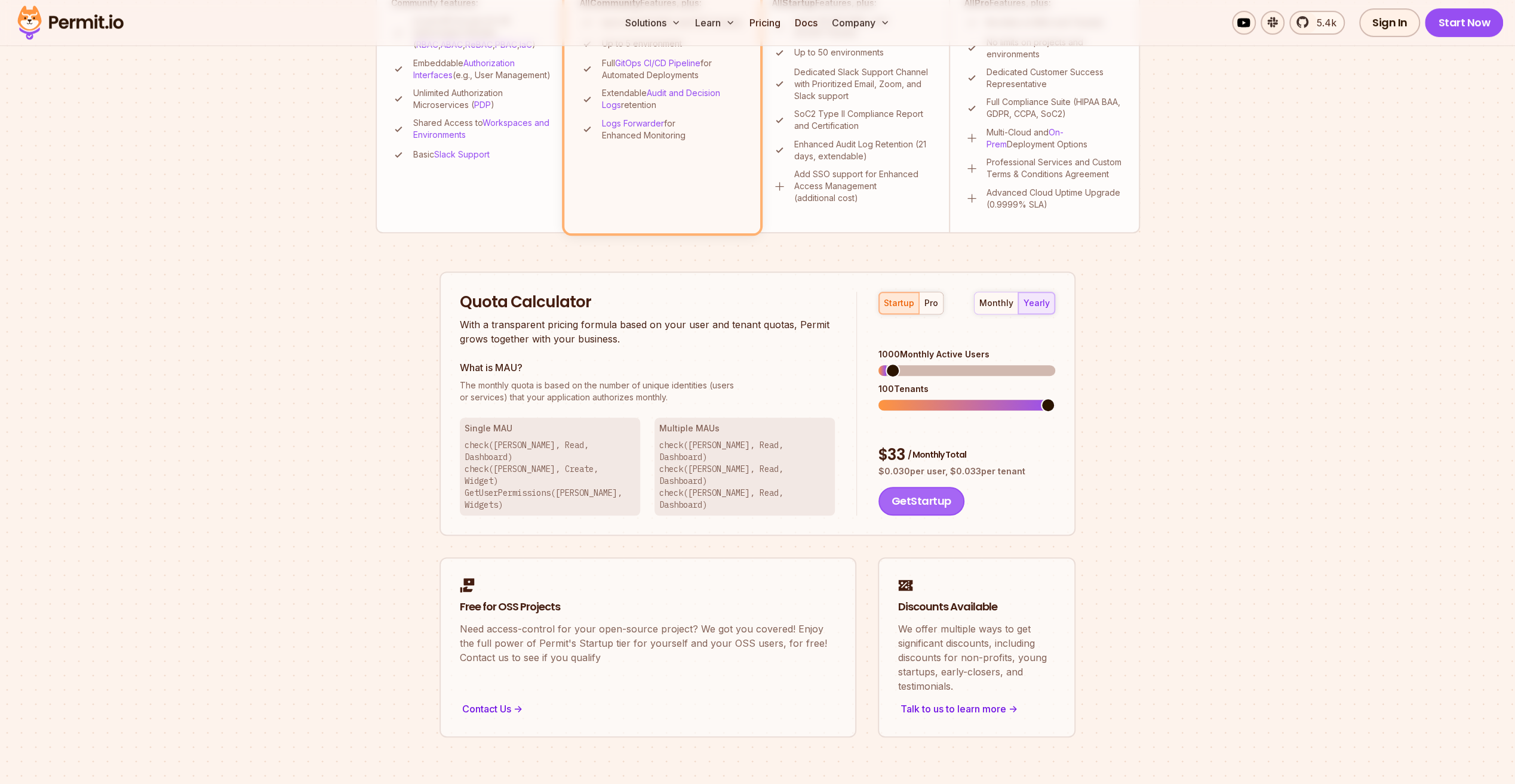
click at [915, 487] on button "Get Startup" at bounding box center [921, 501] width 86 height 29
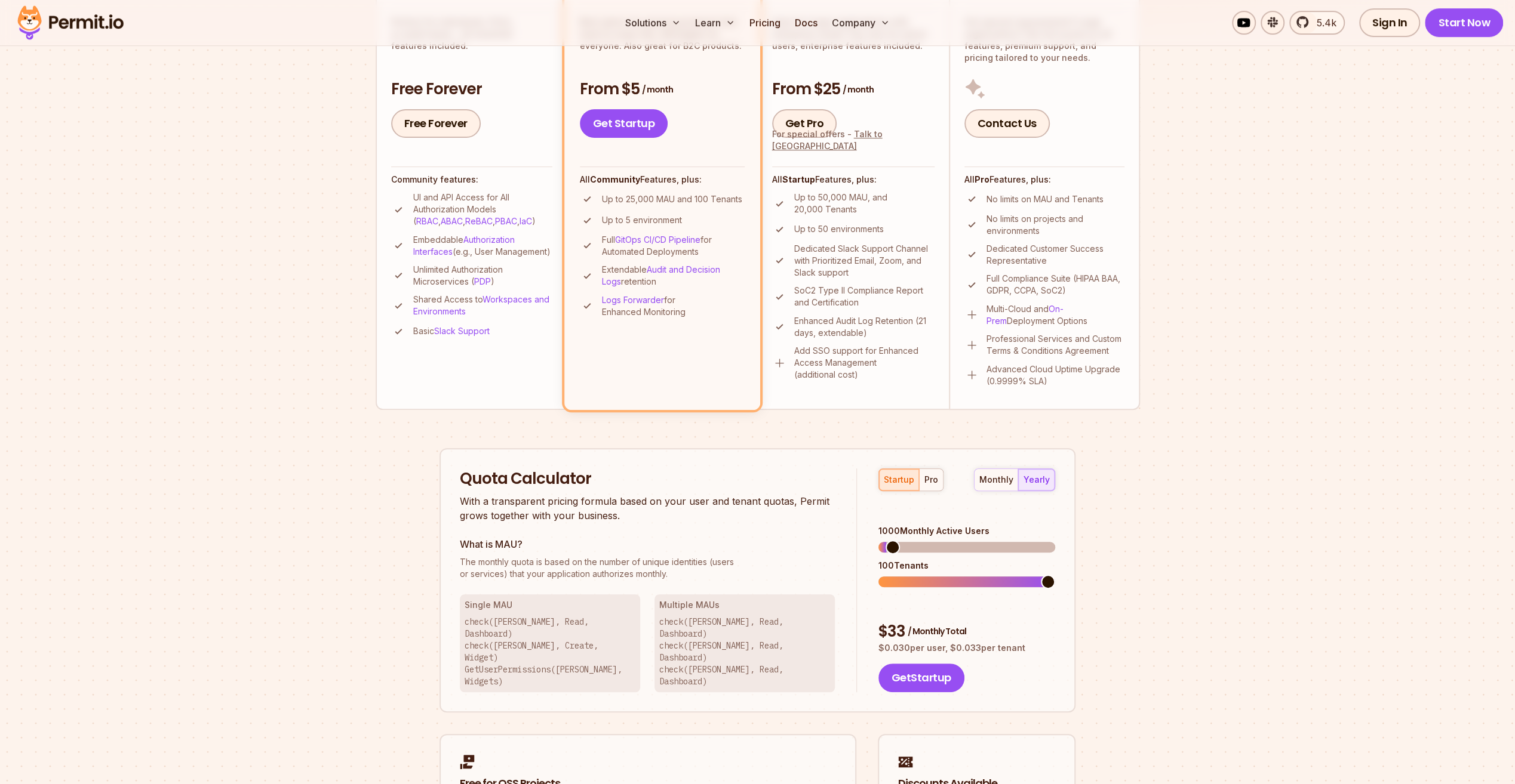
scroll to position [358, 0]
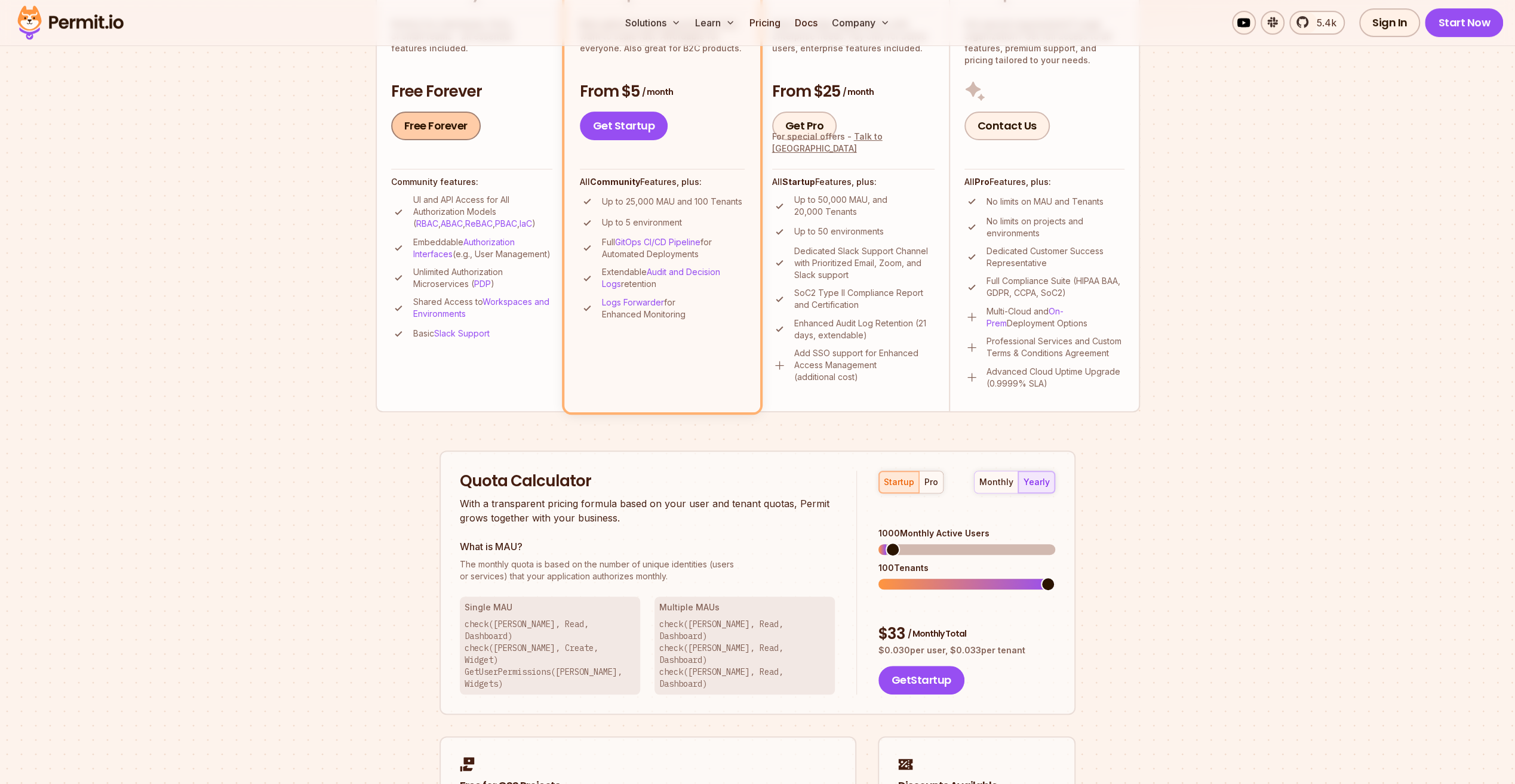
click at [421, 124] on link "Free Forever" at bounding box center [435, 126] width 89 height 29
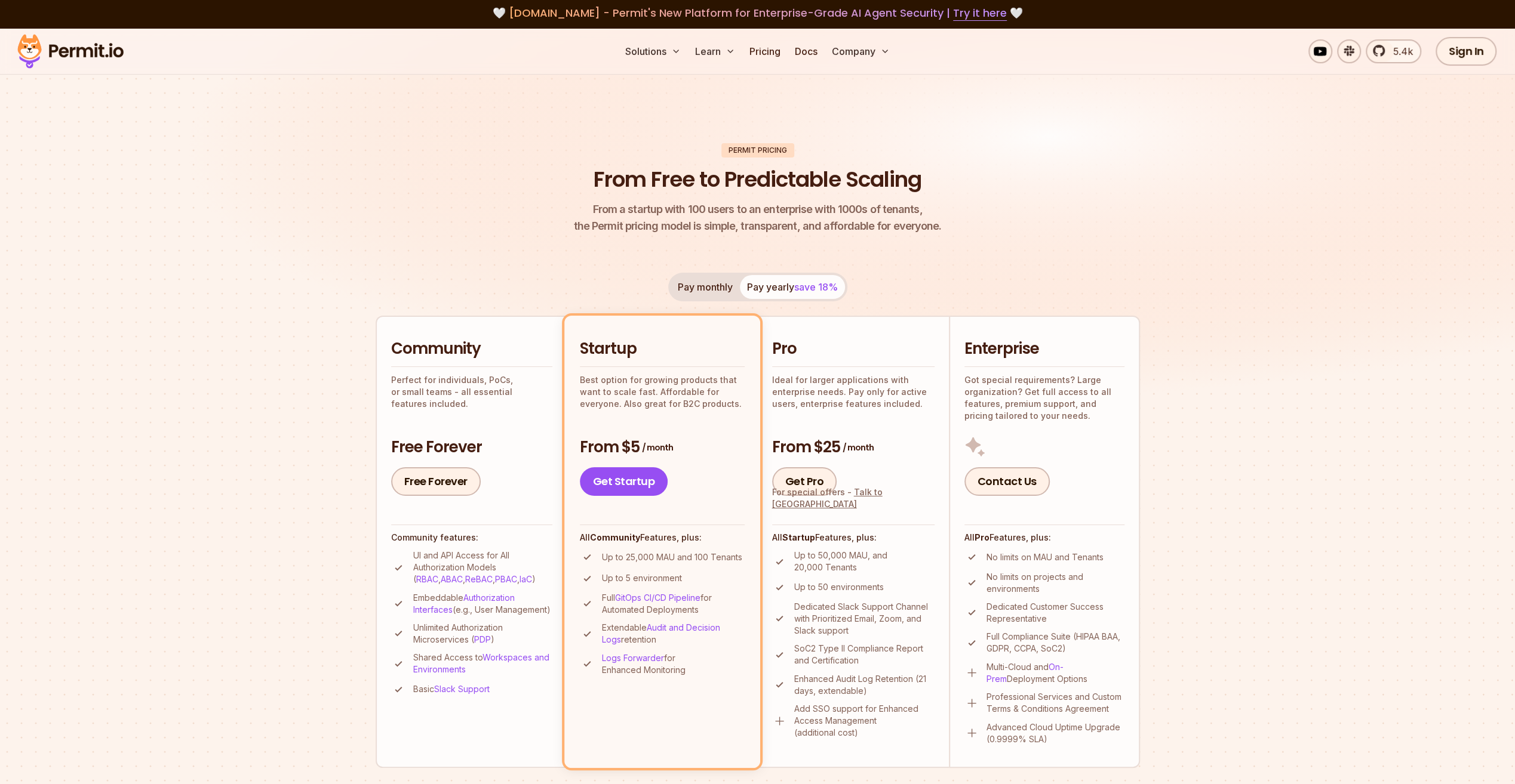
scroll to position [0, 0]
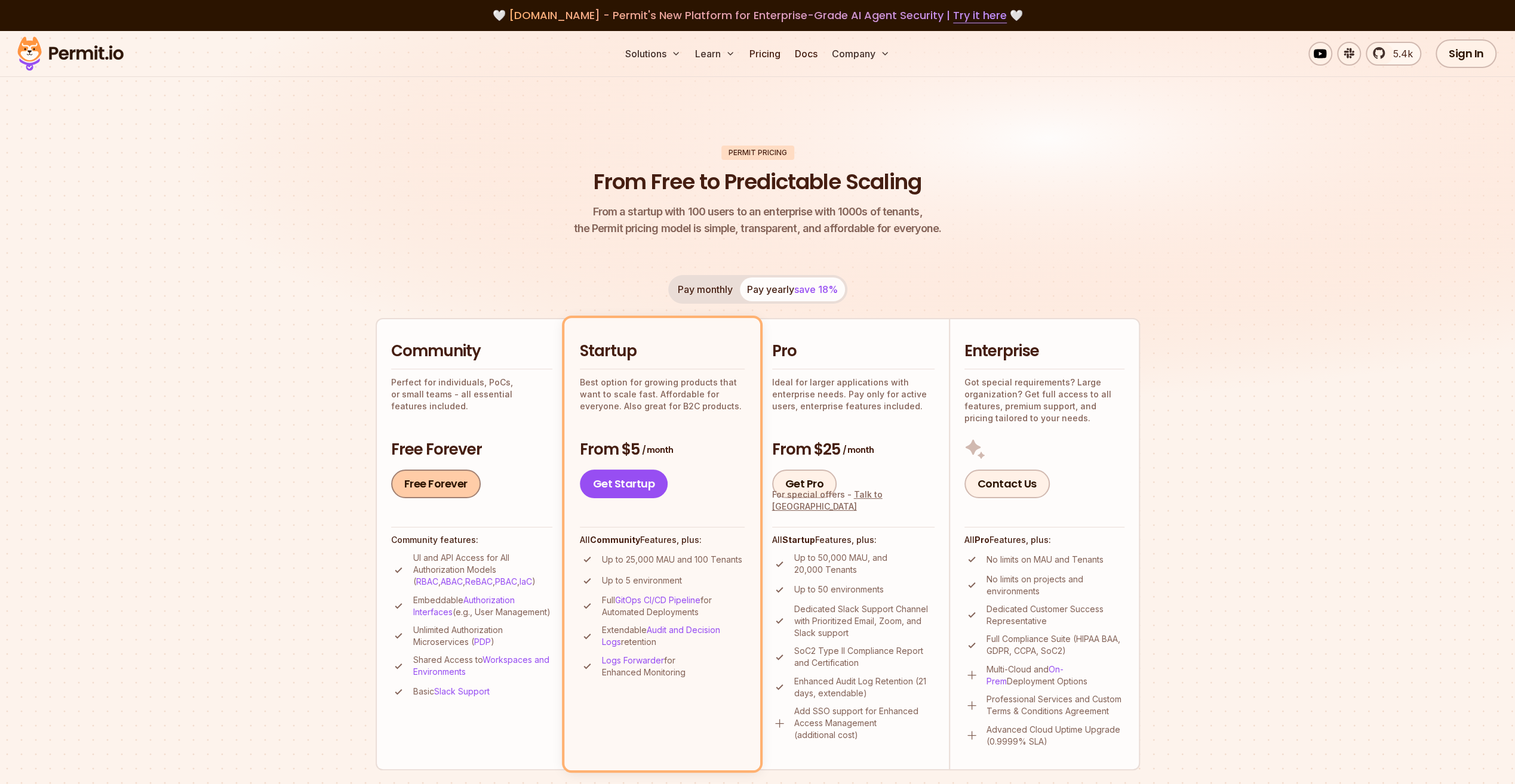
click at [435, 486] on link "Free Forever" at bounding box center [435, 483] width 89 height 29
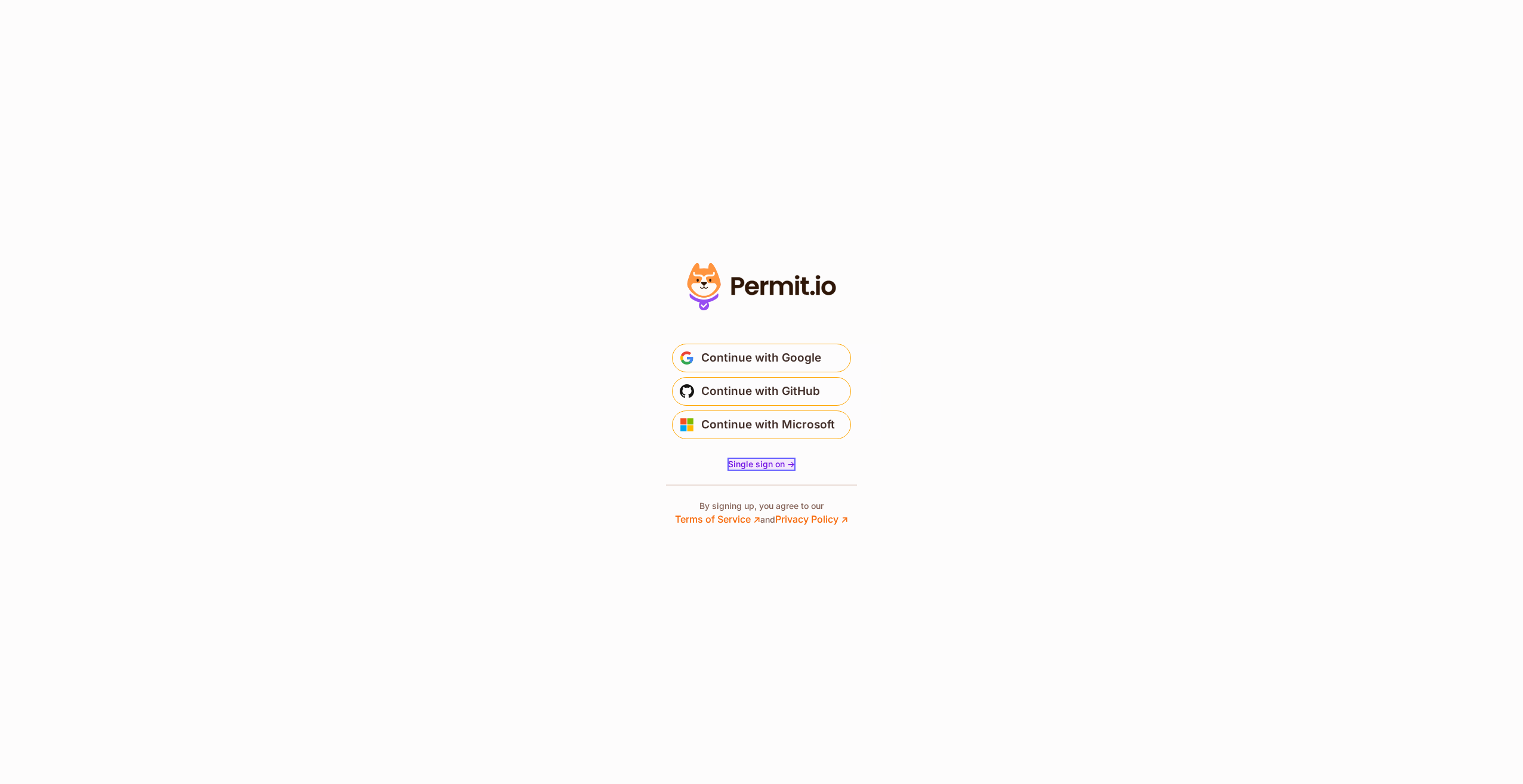
click at [768, 463] on span "Single sign on ->" at bounding box center [762, 464] width 67 height 10
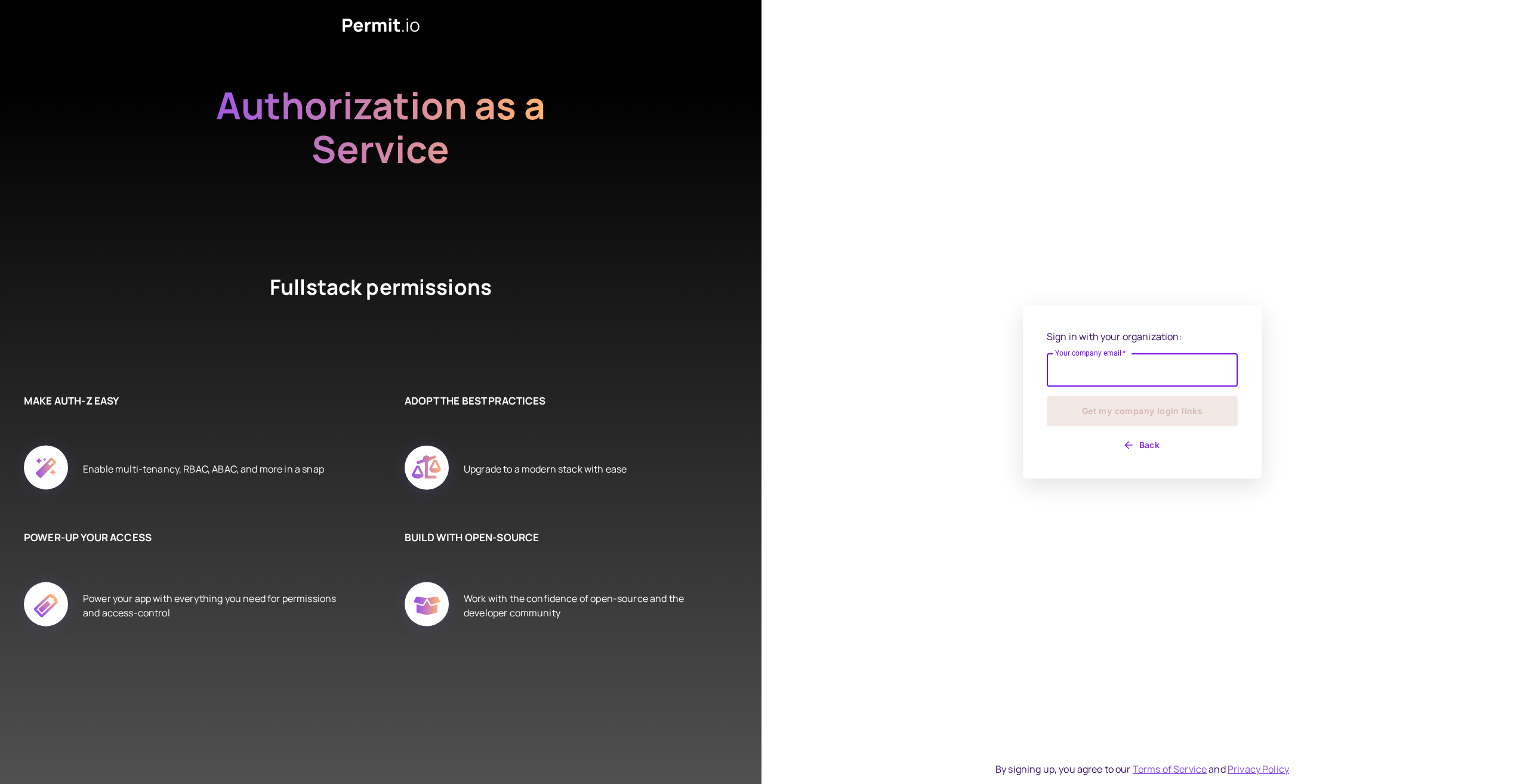
click at [1093, 374] on input "Your company email   *" at bounding box center [1143, 370] width 191 height 34
type input "**********"
click at [1160, 414] on button "Get my company login links" at bounding box center [1143, 411] width 191 height 29
